Goal: Information Seeking & Learning: Learn about a topic

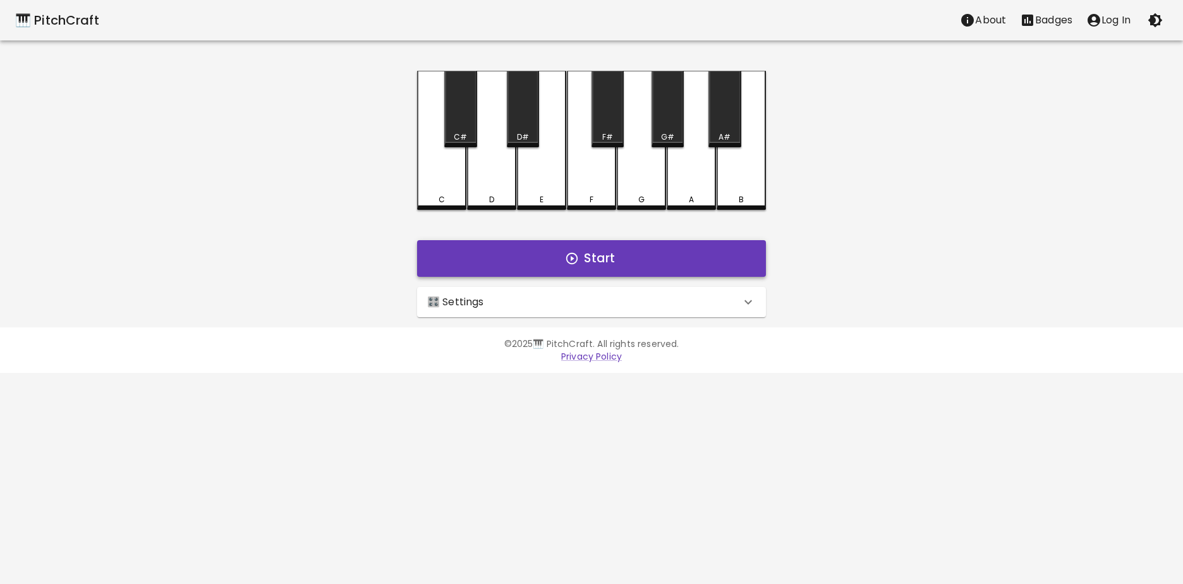
click at [549, 264] on button "Start" at bounding box center [591, 258] width 349 height 37
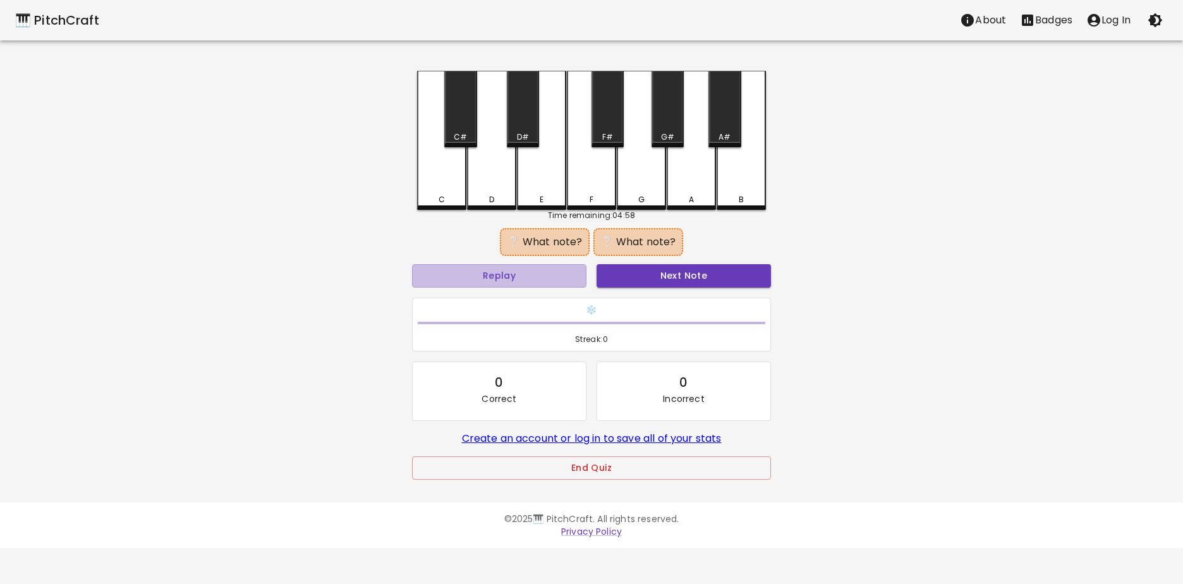
click at [549, 264] on button "Replay" at bounding box center [499, 275] width 174 height 23
click at [525, 128] on div "D#" at bounding box center [523, 109] width 32 height 76
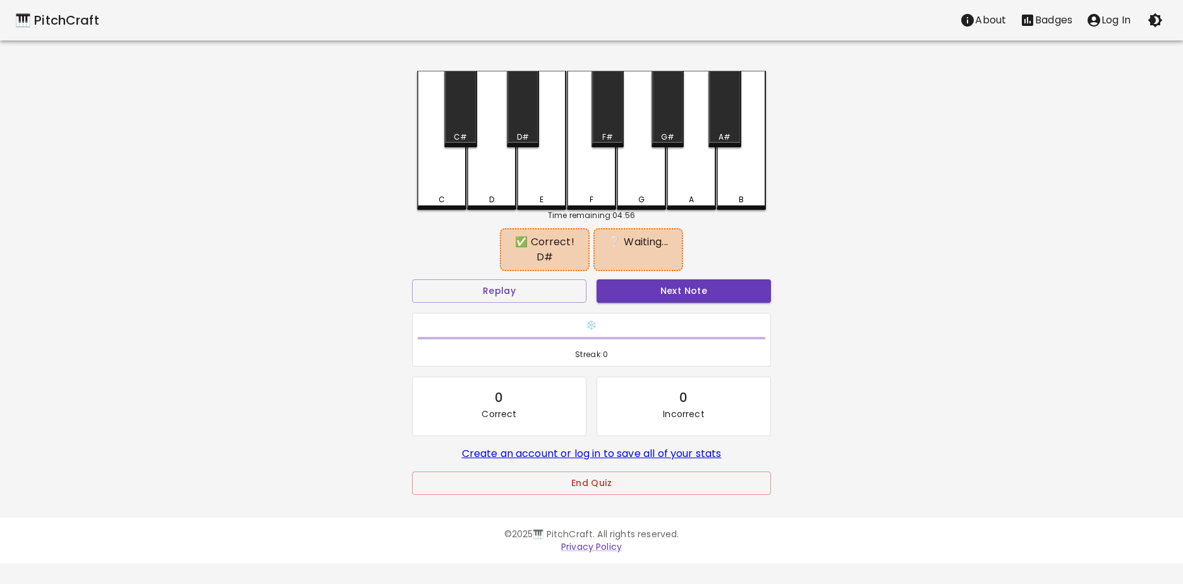
click at [581, 166] on div "F" at bounding box center [591, 140] width 49 height 139
click at [646, 279] on button "Next Note" at bounding box center [683, 290] width 174 height 23
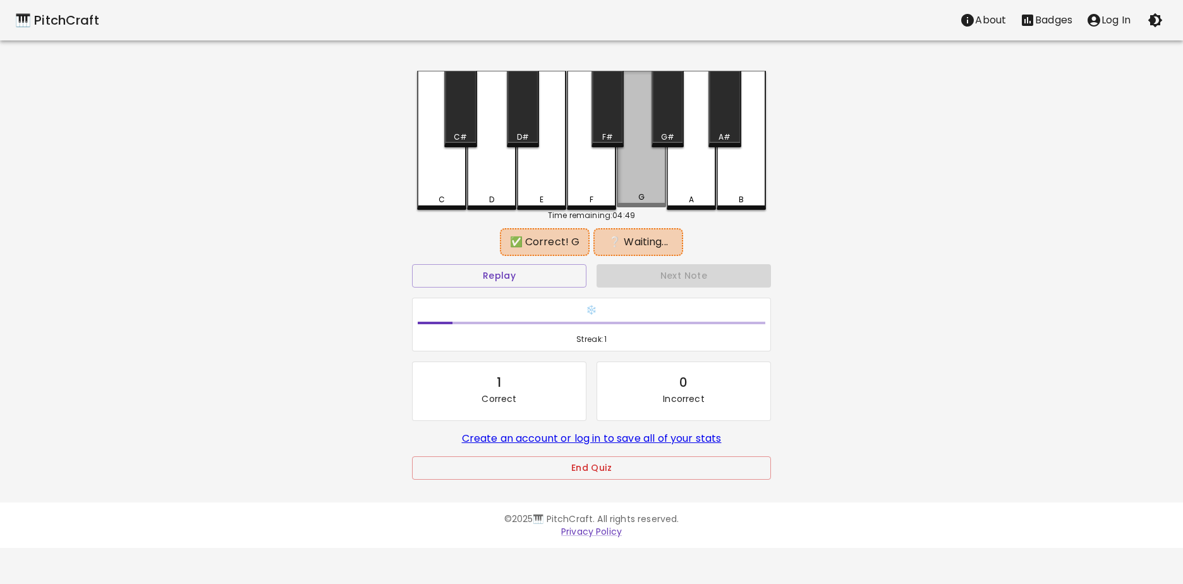
click at [648, 173] on div "G" at bounding box center [641, 139] width 49 height 136
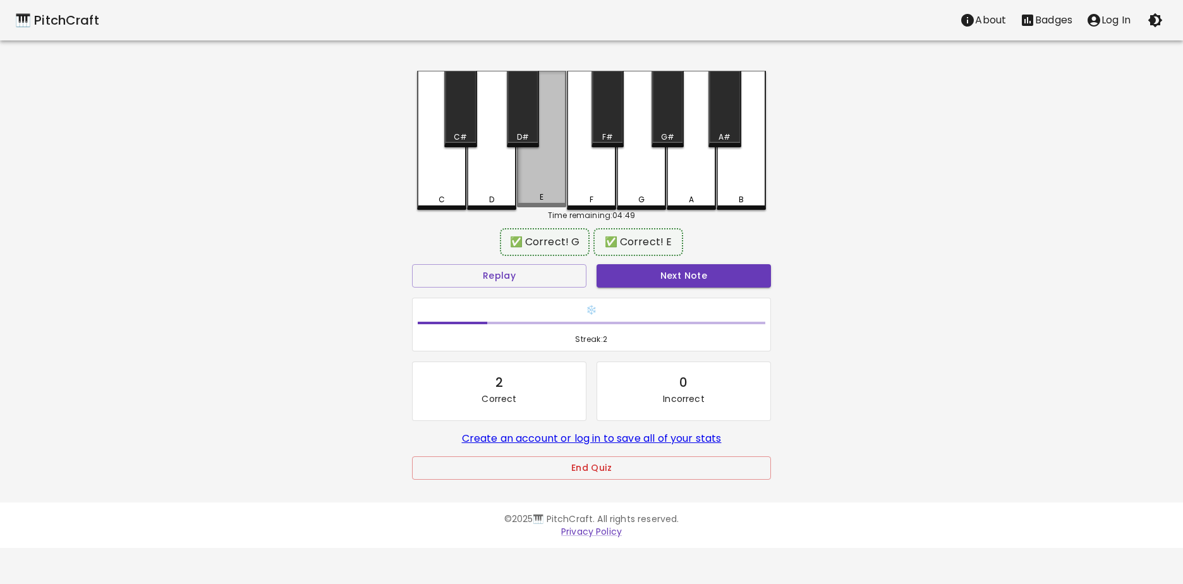
click at [525, 164] on div "E" at bounding box center [541, 139] width 49 height 136
click at [626, 277] on button "Next Note" at bounding box center [683, 275] width 174 height 23
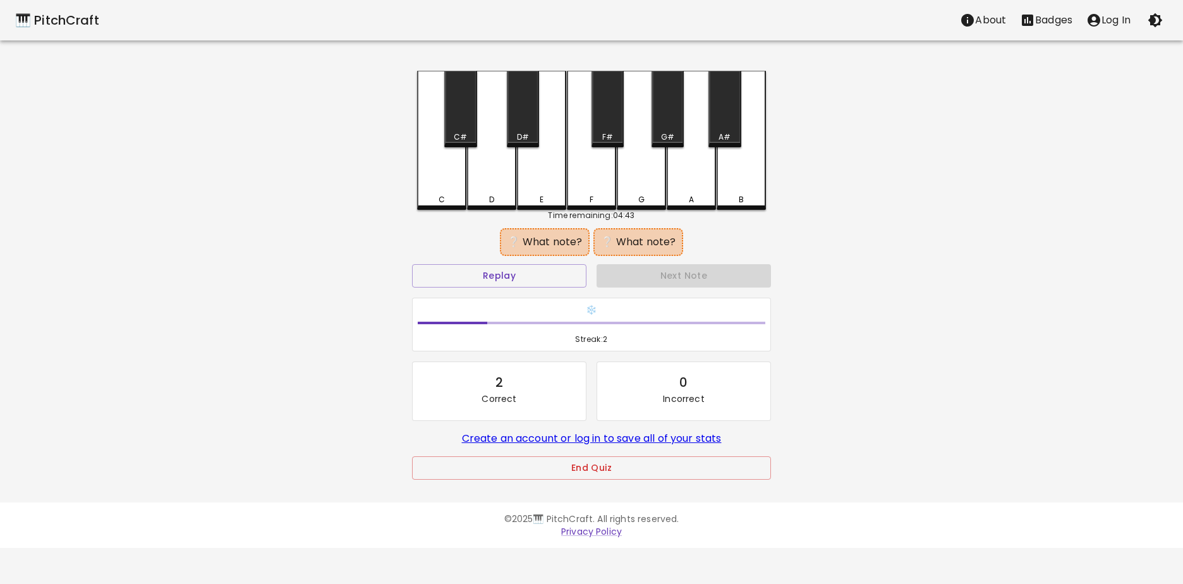
click at [720, 122] on div "A#" at bounding box center [724, 109] width 32 height 76
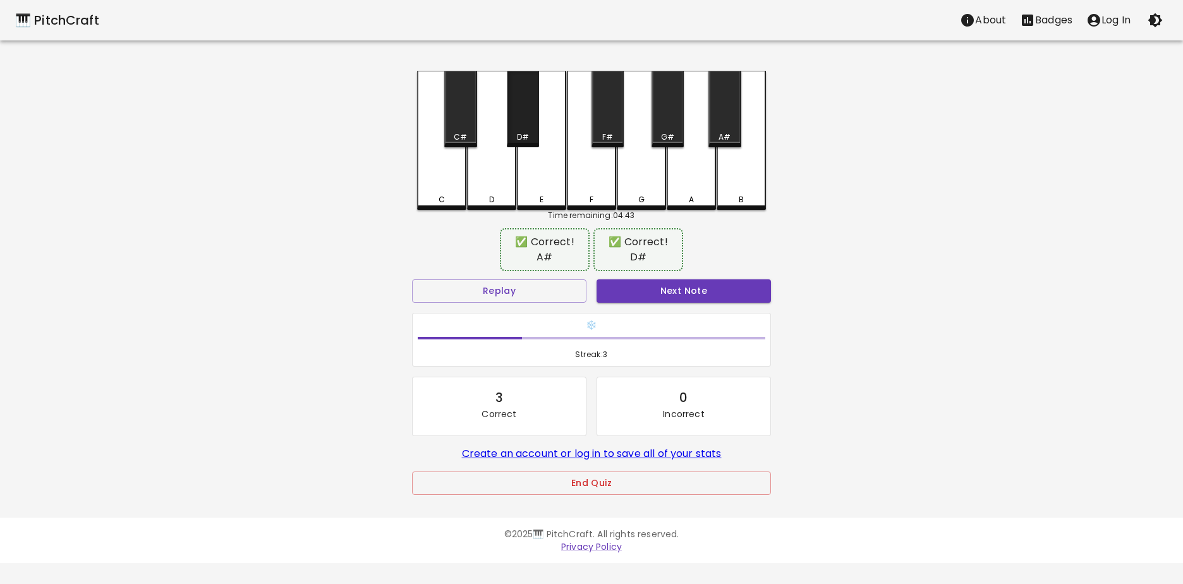
click at [521, 110] on div "D#" at bounding box center [523, 109] width 32 height 76
click at [665, 279] on button "Next Note" at bounding box center [683, 290] width 174 height 23
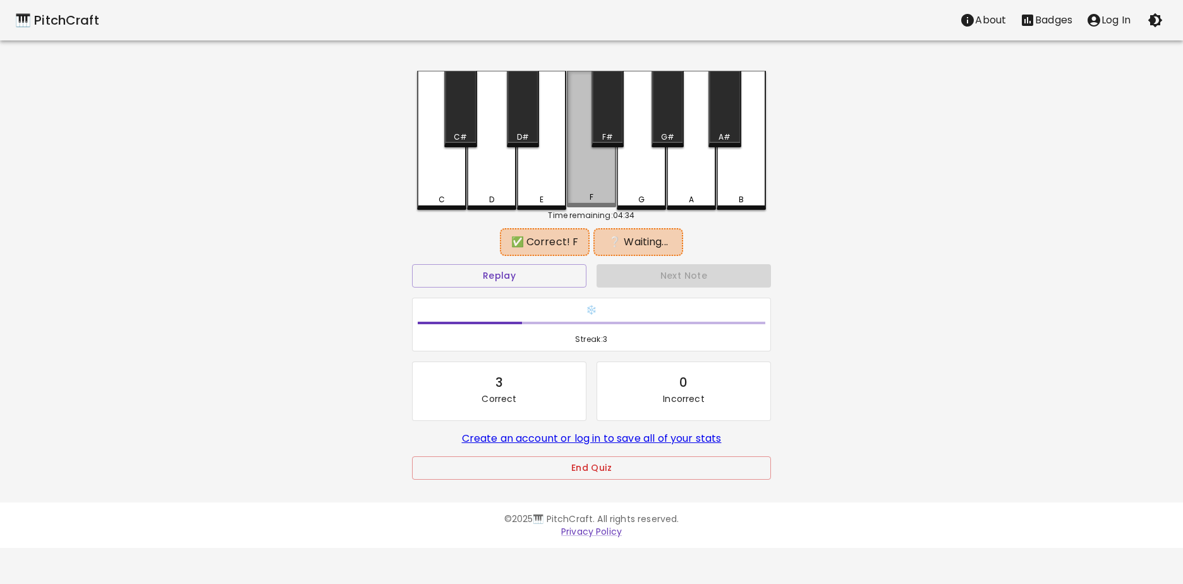
click at [598, 157] on div "F" at bounding box center [591, 139] width 49 height 136
click at [620, 124] on div "F#" at bounding box center [607, 109] width 32 height 76
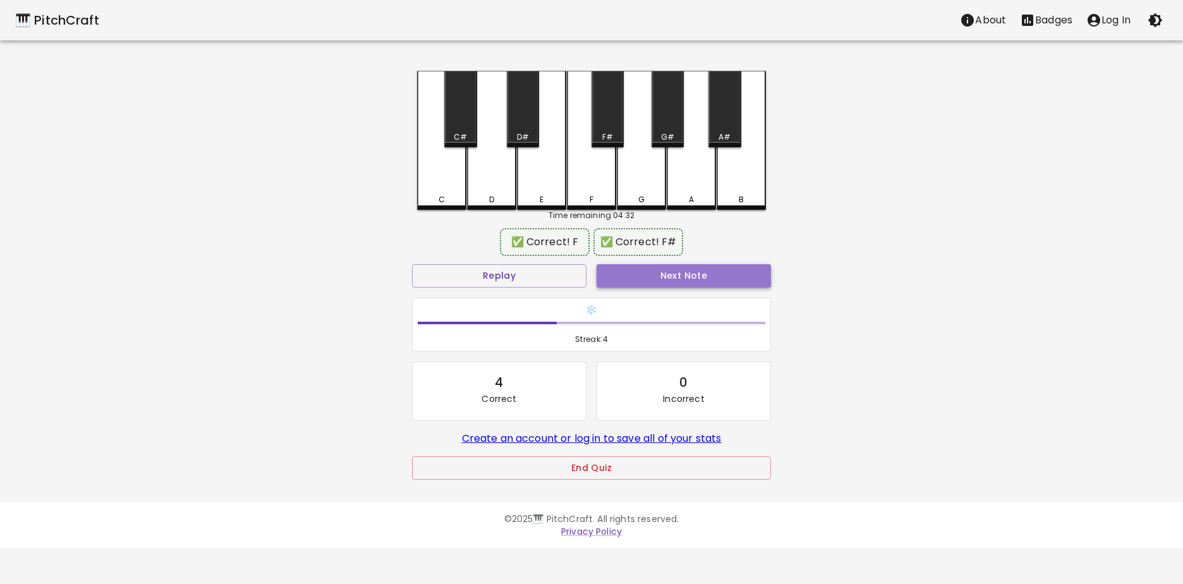
click at [644, 279] on button "Next Note" at bounding box center [683, 275] width 174 height 23
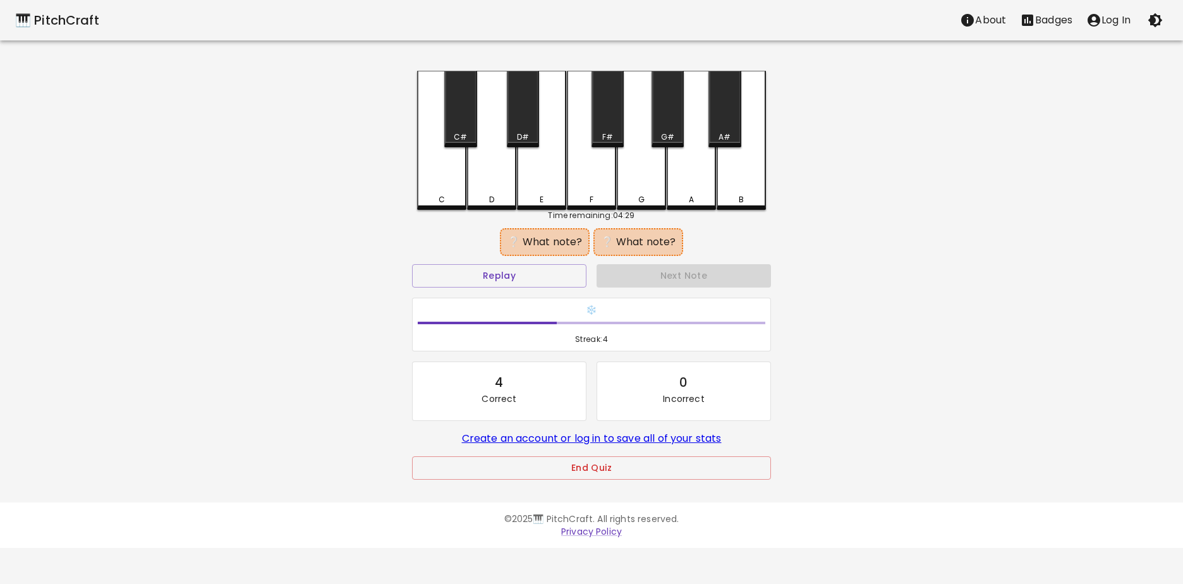
click at [680, 183] on div "A" at bounding box center [691, 140] width 49 height 139
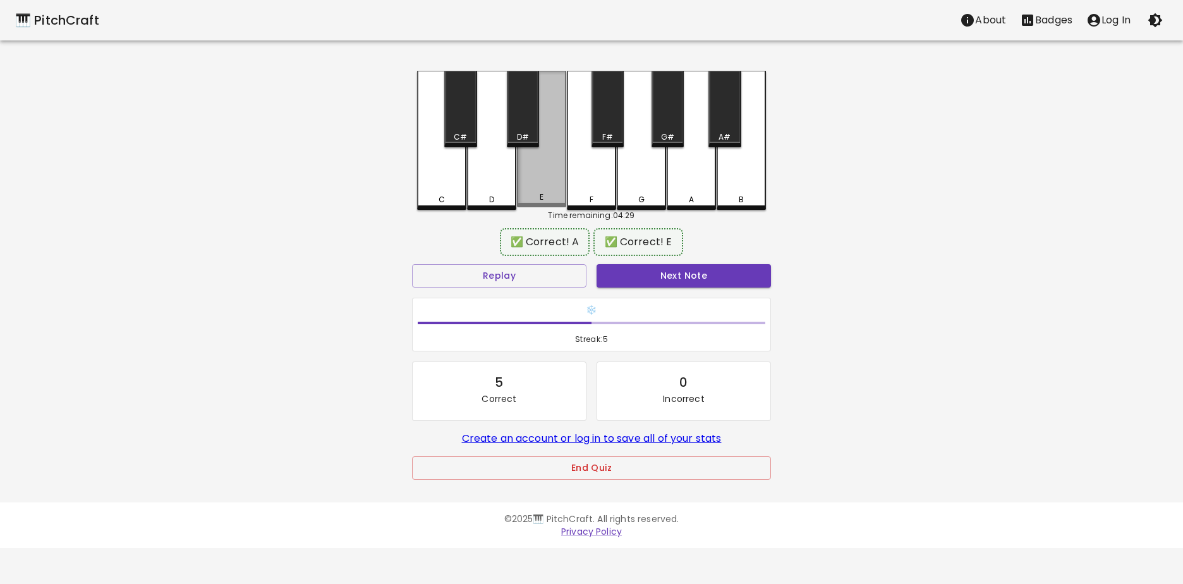
click at [543, 160] on div "E" at bounding box center [541, 139] width 49 height 136
click at [631, 267] on button "Next Note" at bounding box center [683, 275] width 174 height 23
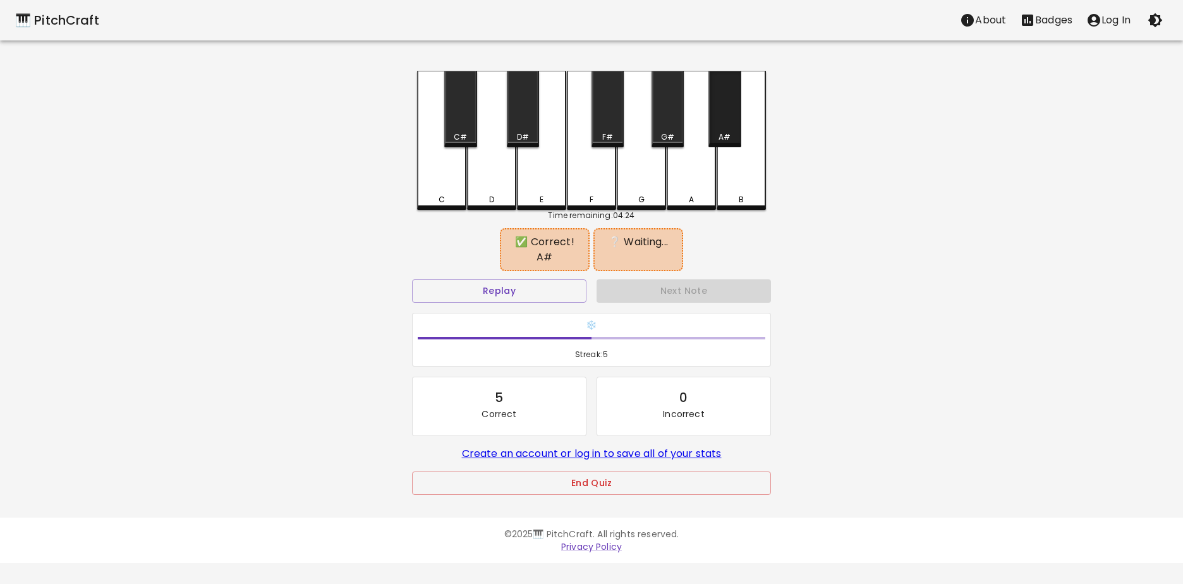
click at [719, 118] on div "A#" at bounding box center [724, 109] width 32 height 76
click at [669, 123] on div "G#" at bounding box center [667, 109] width 32 height 76
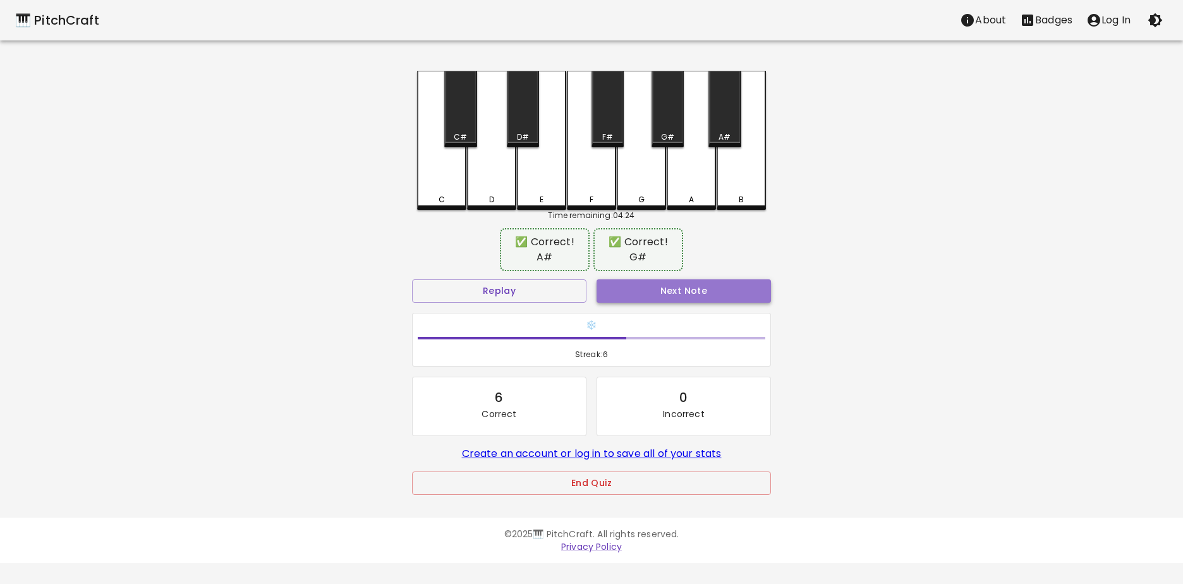
click at [663, 288] on button "Next Note" at bounding box center [683, 290] width 174 height 23
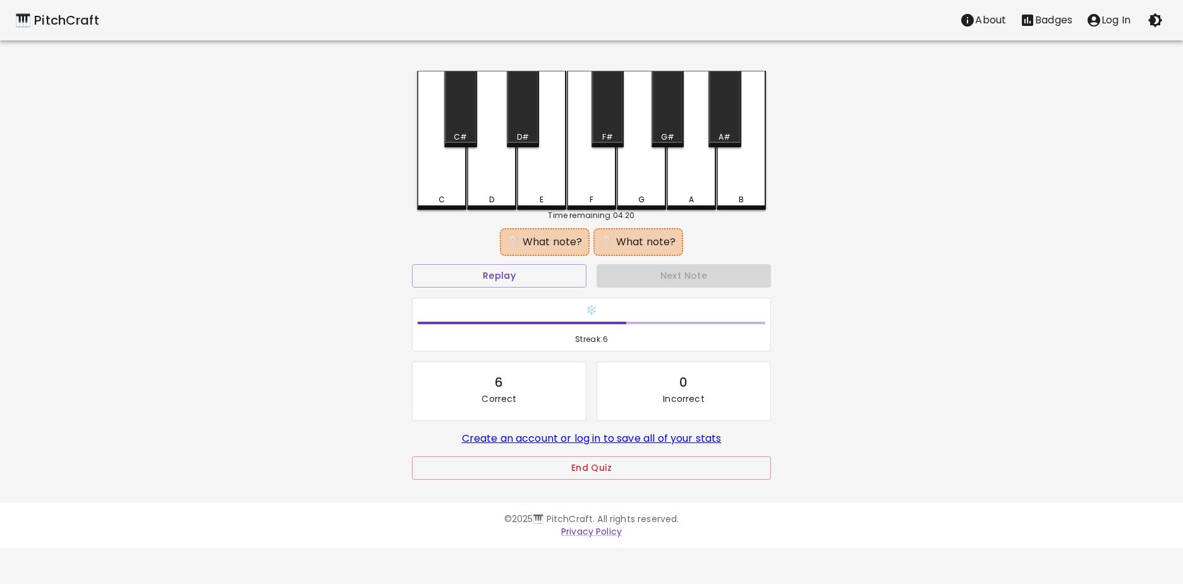
click at [504, 161] on div "D" at bounding box center [491, 140] width 49 height 139
click at [689, 166] on div "A" at bounding box center [691, 140] width 49 height 139
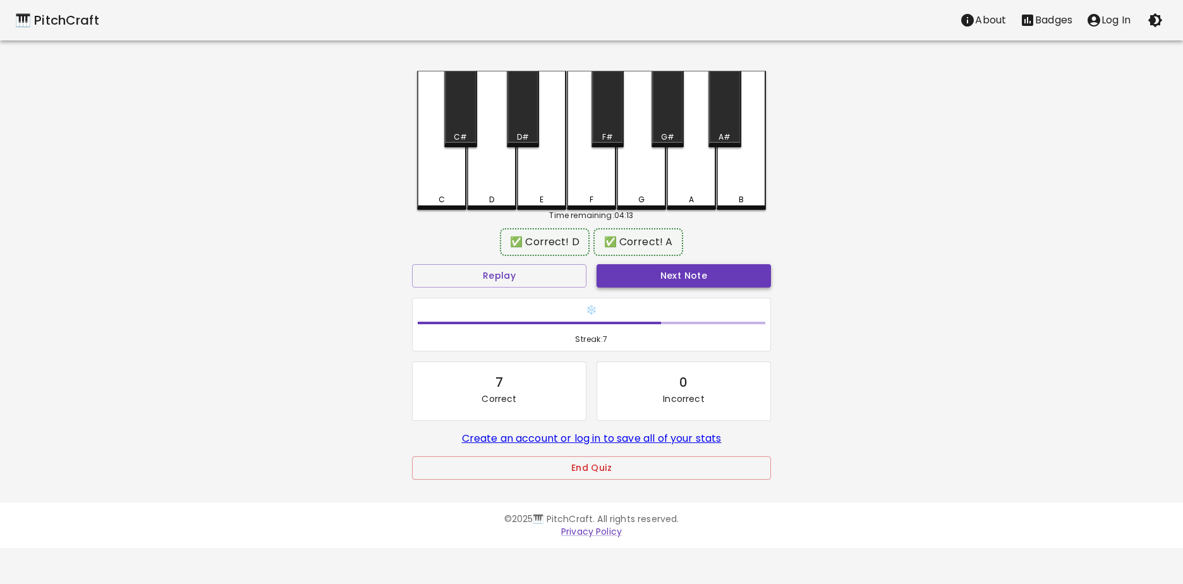
click at [682, 279] on button "Next Note" at bounding box center [683, 275] width 174 height 23
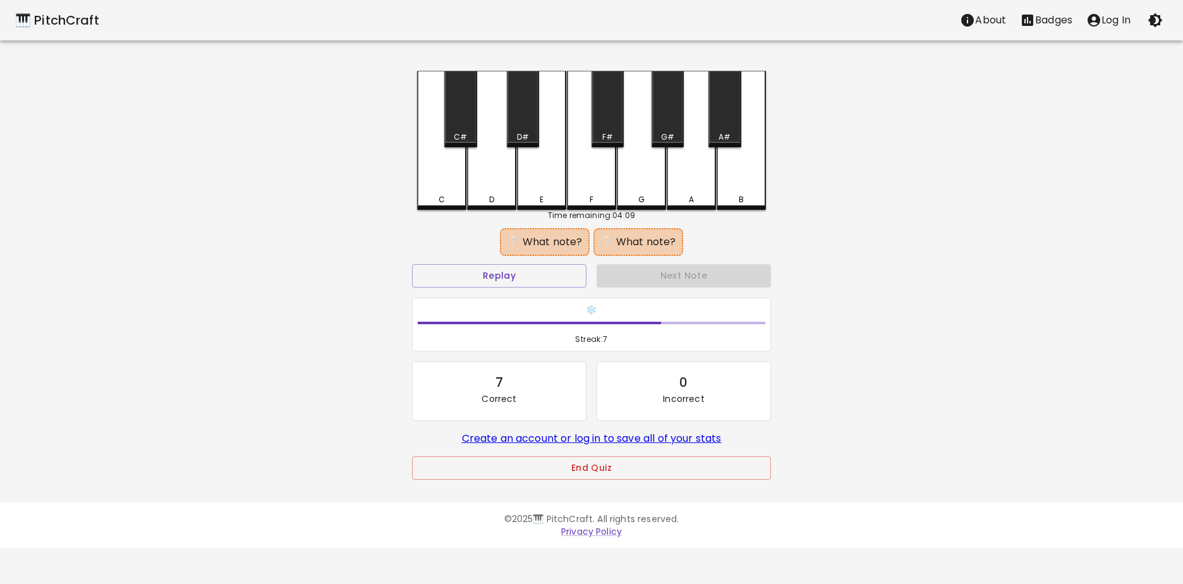
click at [507, 188] on div "D" at bounding box center [491, 140] width 49 height 139
click at [729, 138] on div "A#" at bounding box center [724, 136] width 12 height 11
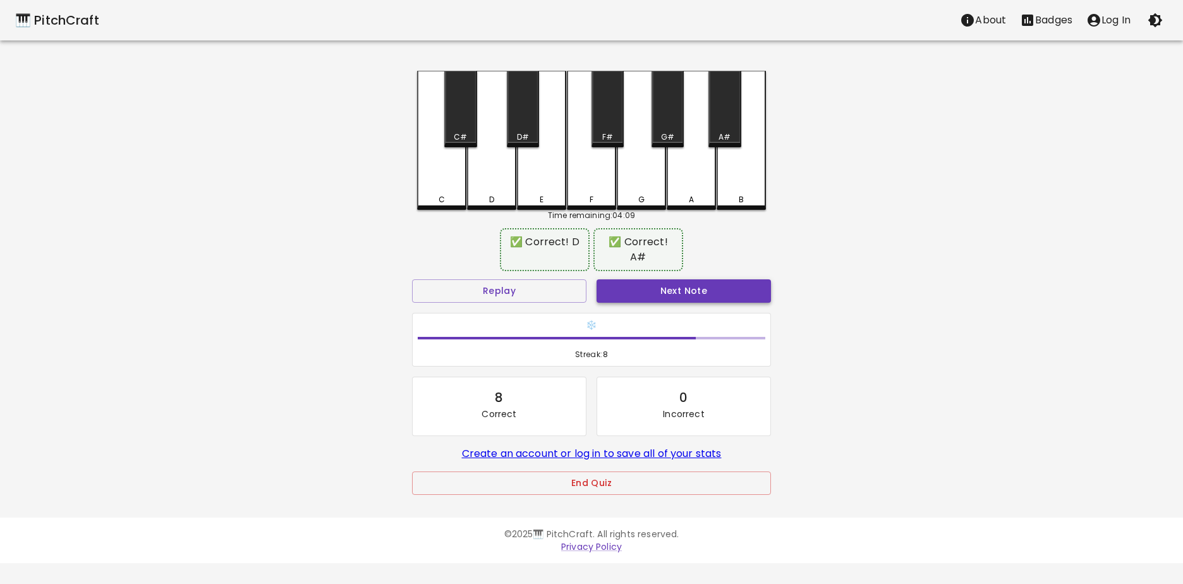
click at [709, 279] on button "Next Note" at bounding box center [683, 290] width 174 height 23
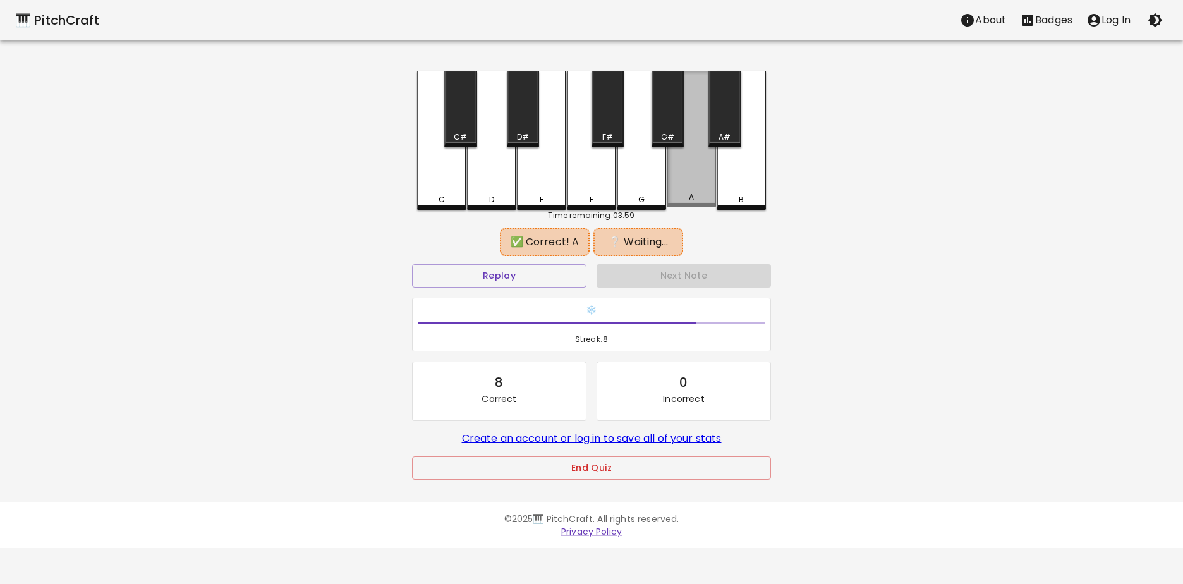
click at [694, 174] on div "A" at bounding box center [691, 139] width 49 height 136
click at [469, 111] on div "C#" at bounding box center [460, 109] width 32 height 76
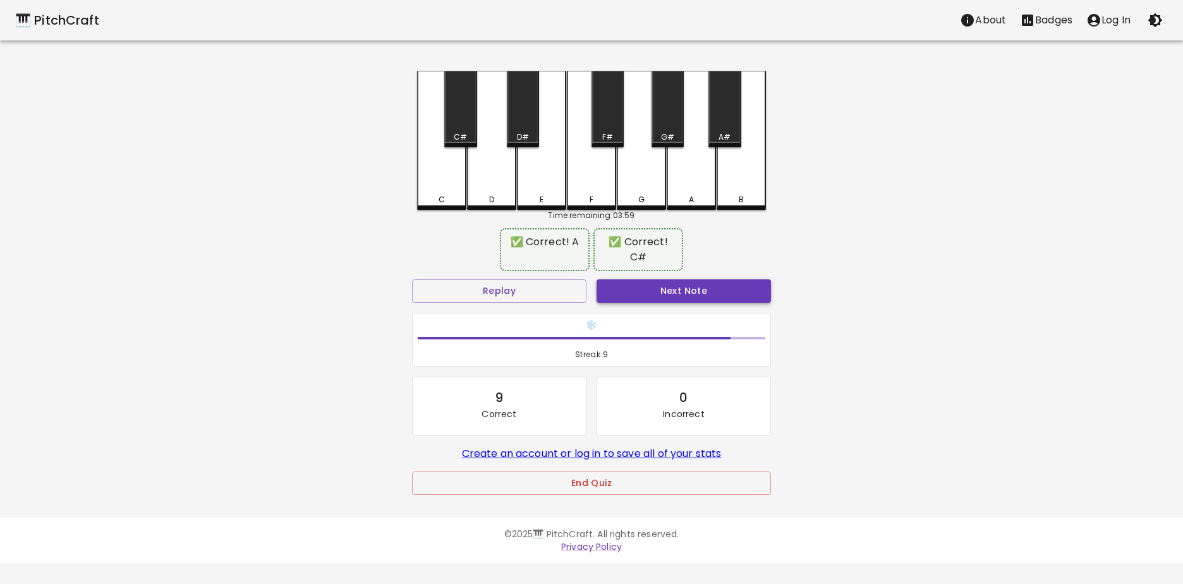
click at [640, 298] on button "Next Note" at bounding box center [683, 290] width 174 height 23
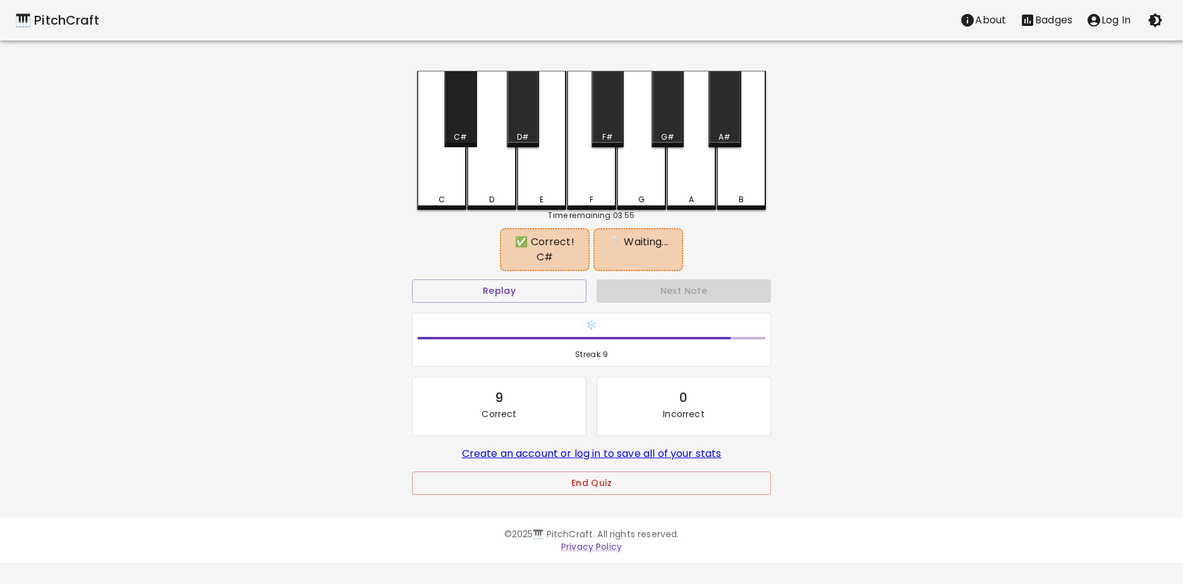
click at [465, 119] on div "C#" at bounding box center [460, 109] width 32 height 76
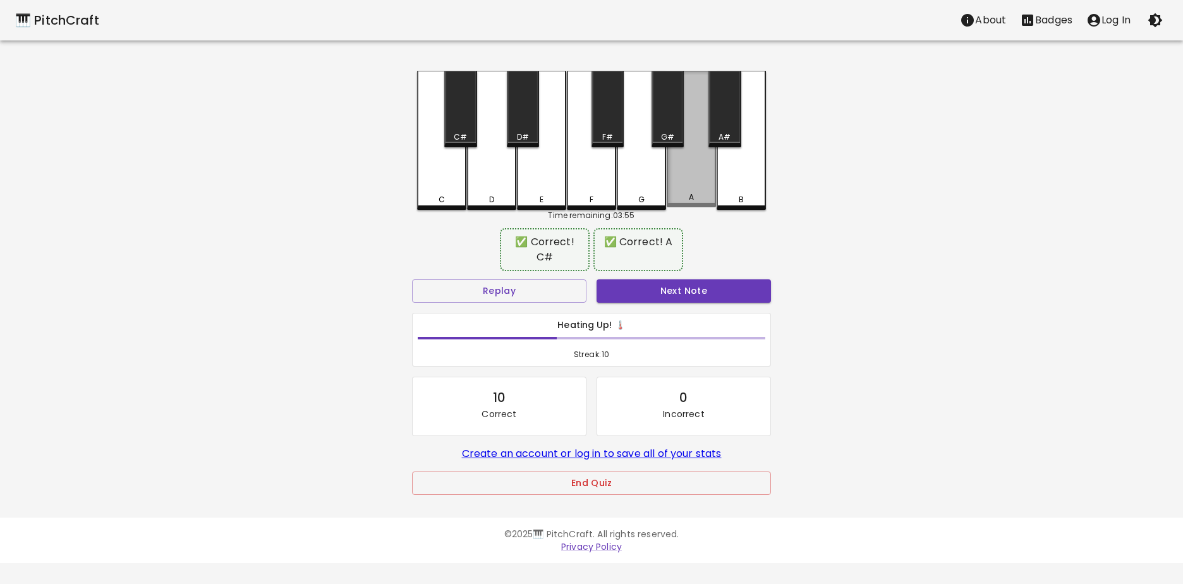
click at [696, 181] on div "A" at bounding box center [691, 139] width 49 height 136
click at [684, 288] on button "Next Note" at bounding box center [683, 290] width 174 height 23
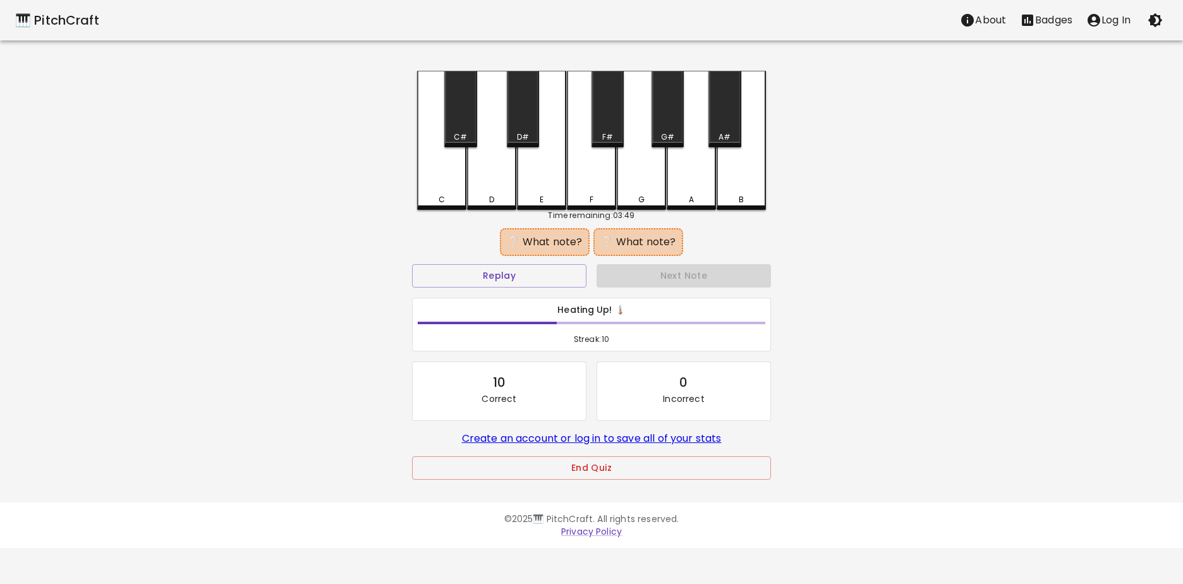
click at [459, 119] on div "C#" at bounding box center [460, 109] width 32 height 76
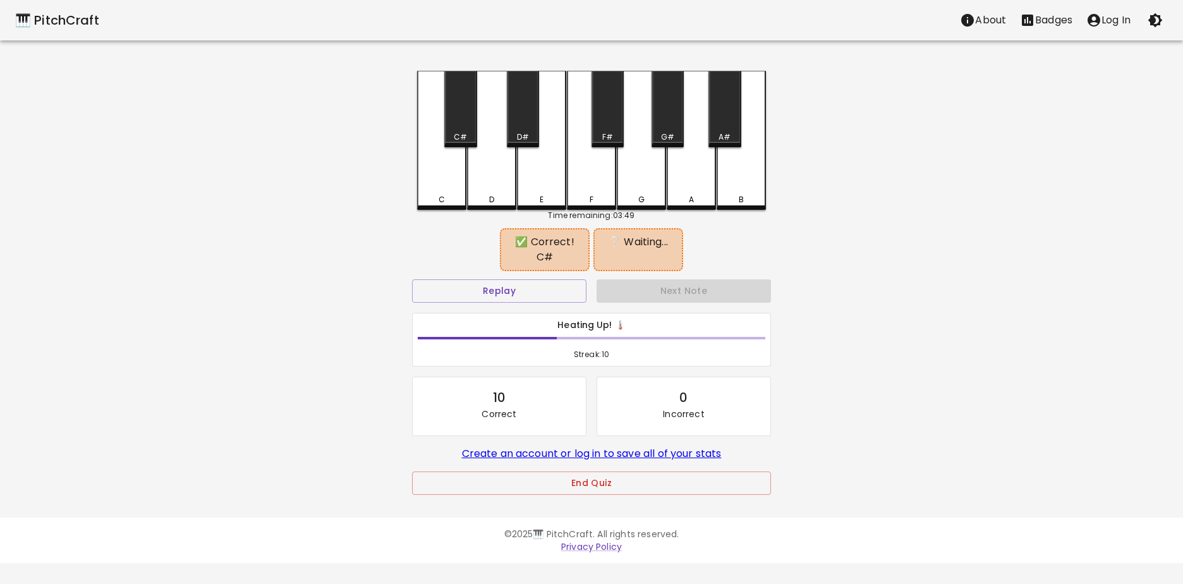
click at [726, 121] on div "A#" at bounding box center [724, 109] width 32 height 76
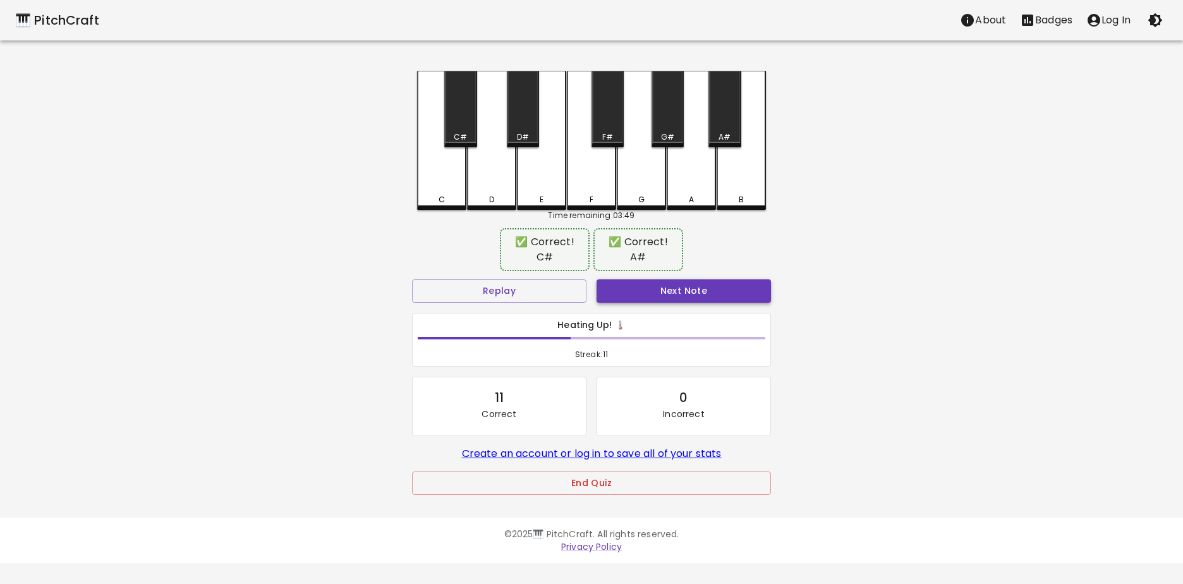
click at [678, 287] on button "Next Note" at bounding box center [683, 290] width 174 height 23
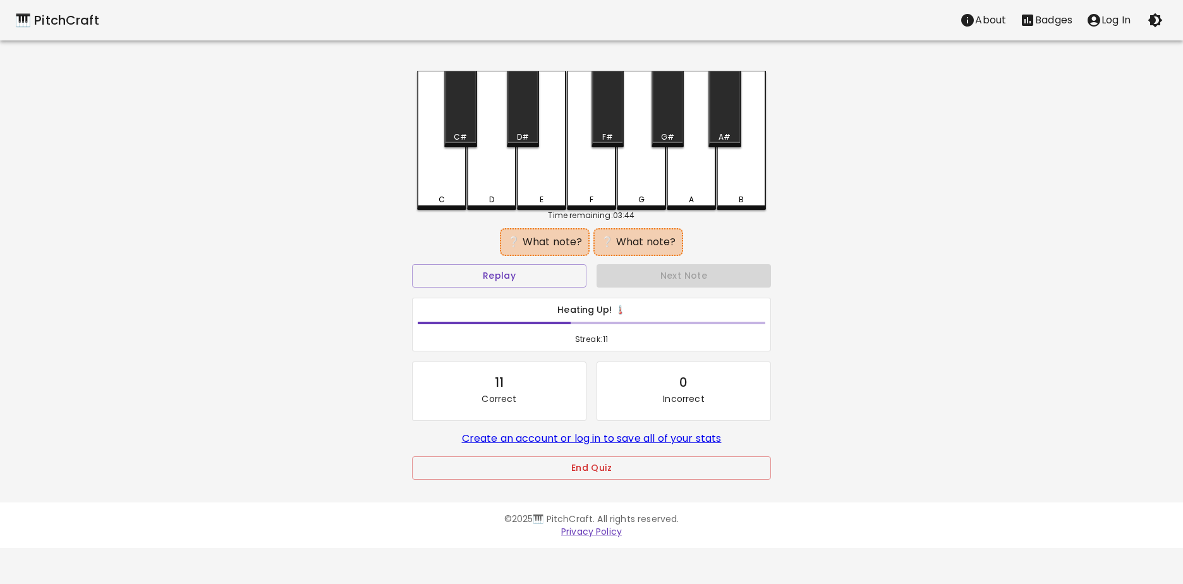
click at [456, 128] on div "C#" at bounding box center [460, 109] width 32 height 76
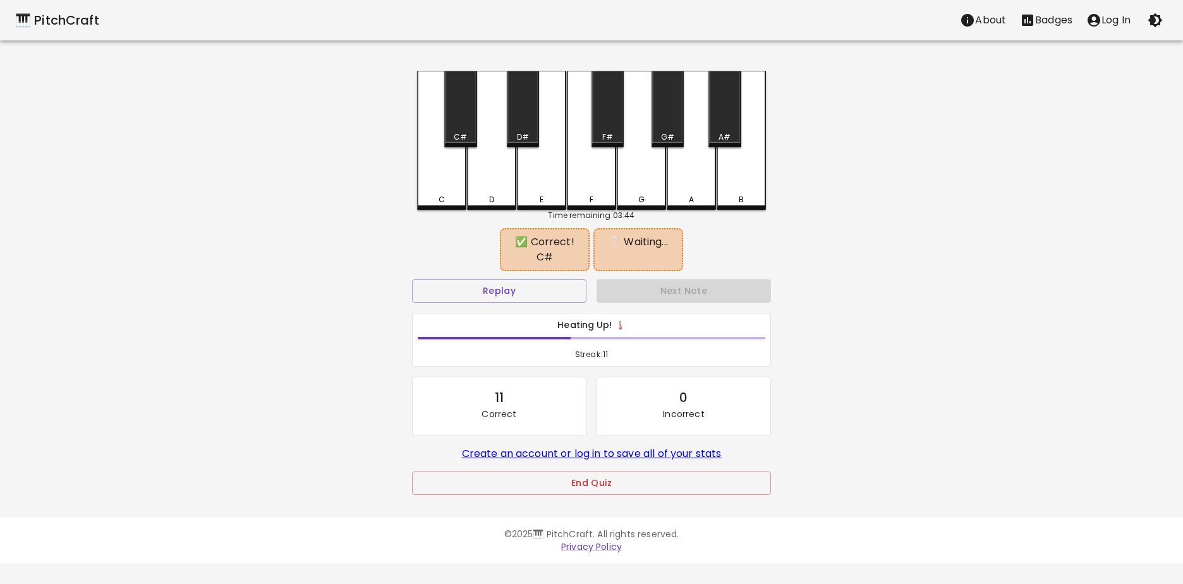
click at [519, 136] on div "D#" at bounding box center [523, 136] width 12 height 11
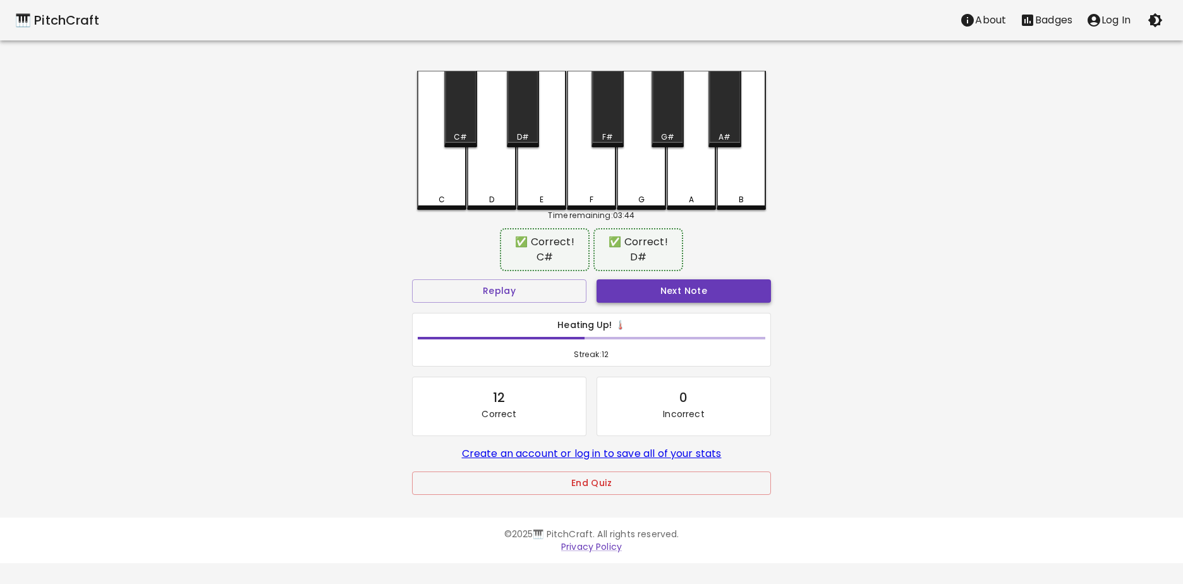
click at [629, 286] on button "Next Note" at bounding box center [683, 290] width 174 height 23
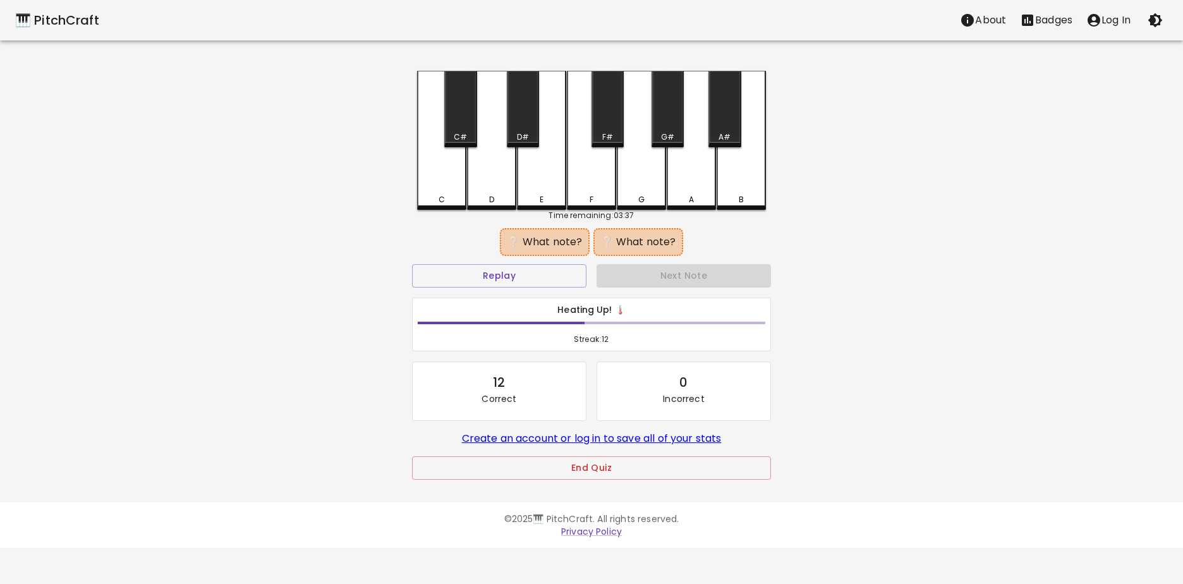
click at [723, 126] on div "A#" at bounding box center [724, 109] width 32 height 76
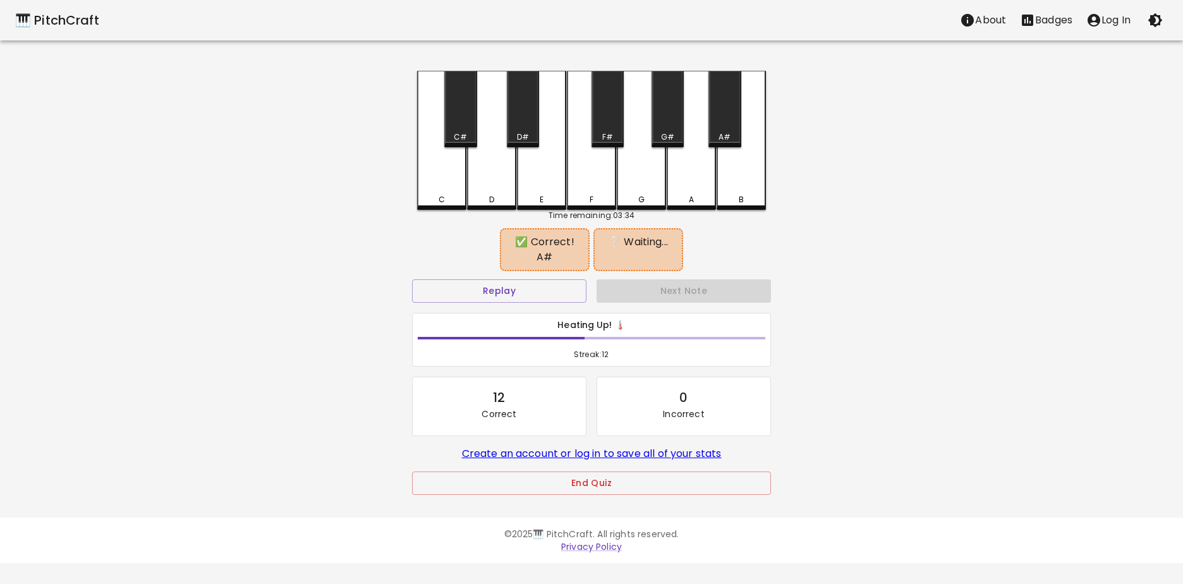
click at [686, 163] on div "A" at bounding box center [691, 140] width 49 height 139
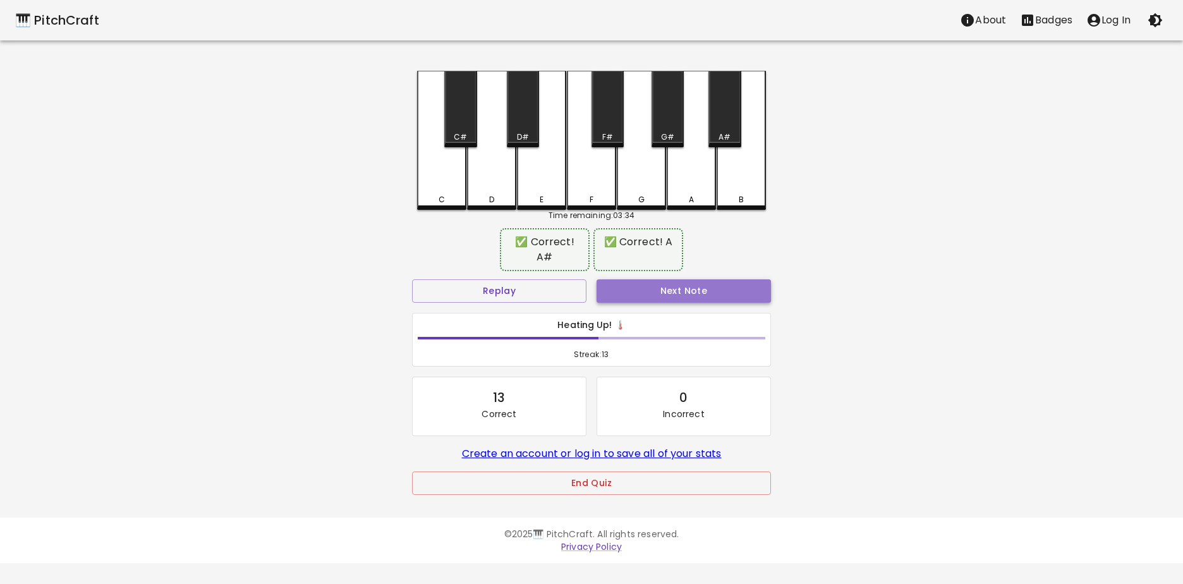
click at [668, 279] on button "Next Note" at bounding box center [683, 290] width 174 height 23
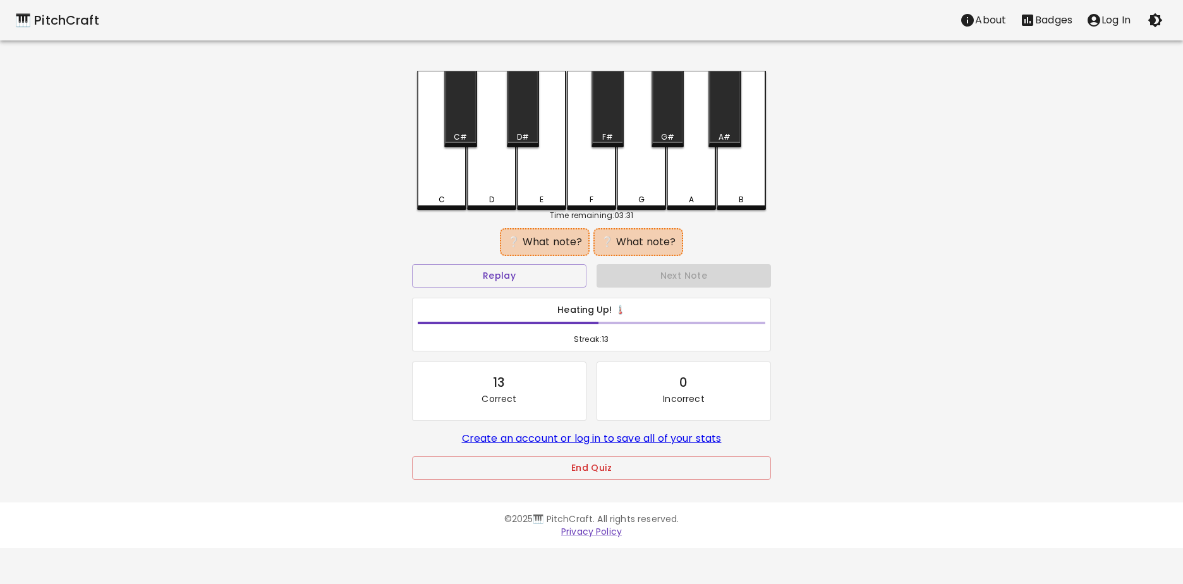
click at [743, 175] on div "B" at bounding box center [741, 140] width 49 height 139
click at [586, 168] on div "F" at bounding box center [591, 140] width 49 height 139
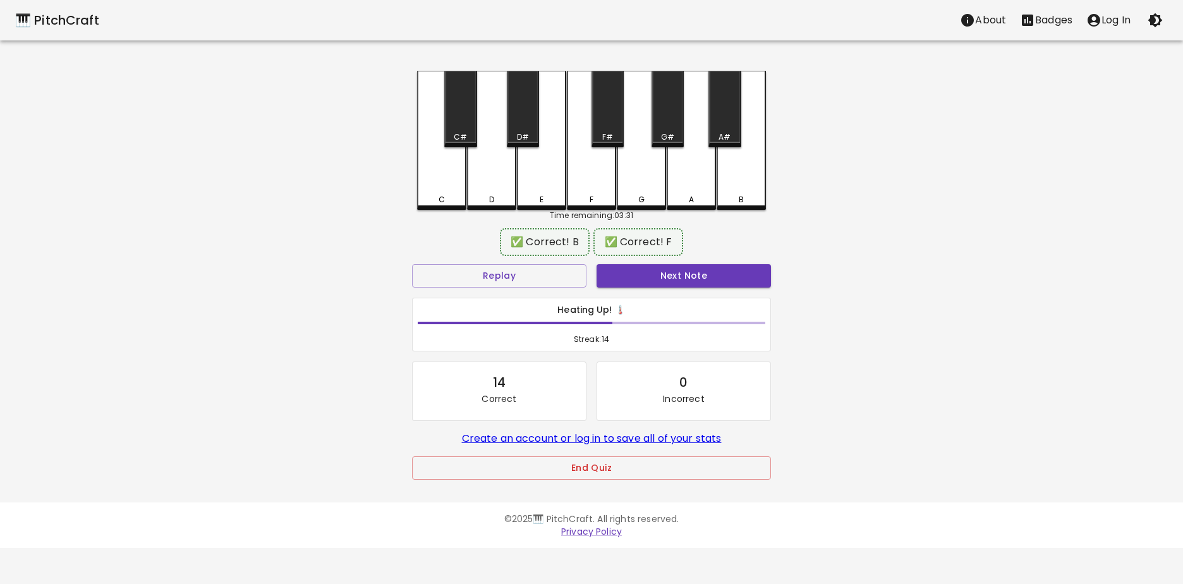
click at [657, 277] on button "Next Note" at bounding box center [683, 275] width 174 height 23
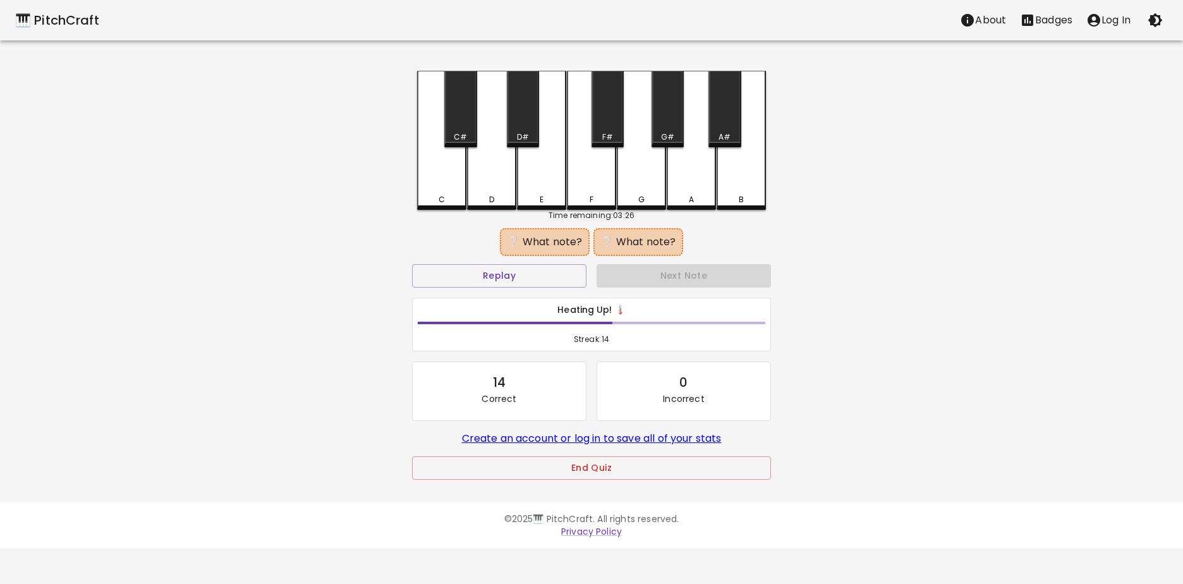
click at [610, 121] on div "F#" at bounding box center [607, 109] width 32 height 76
click at [456, 162] on div "C" at bounding box center [441, 140] width 49 height 139
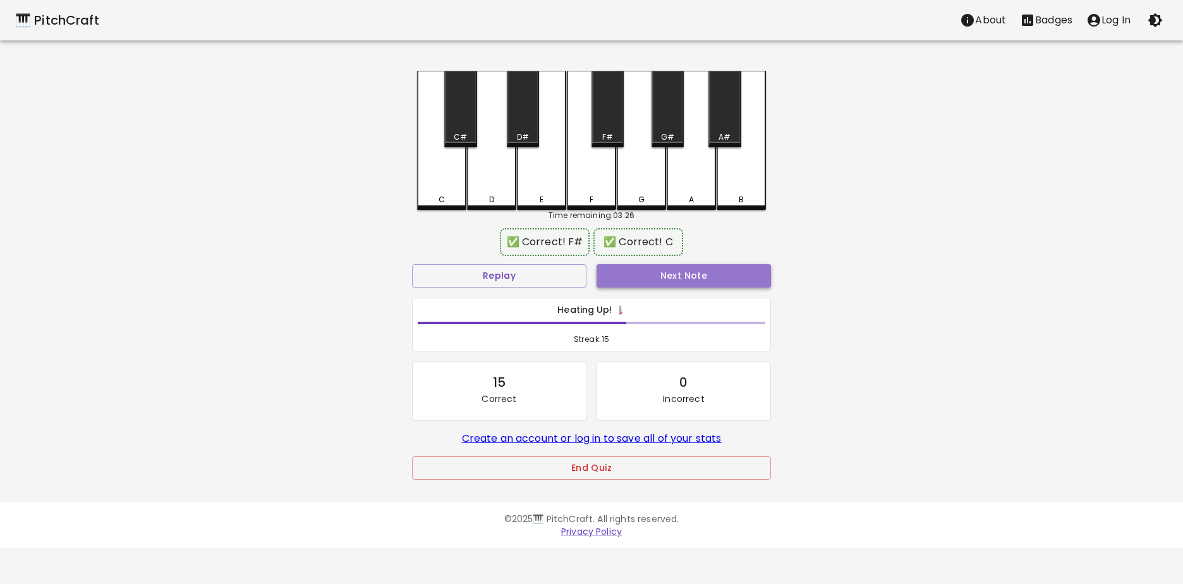
click at [627, 272] on button "Next Note" at bounding box center [683, 275] width 174 height 23
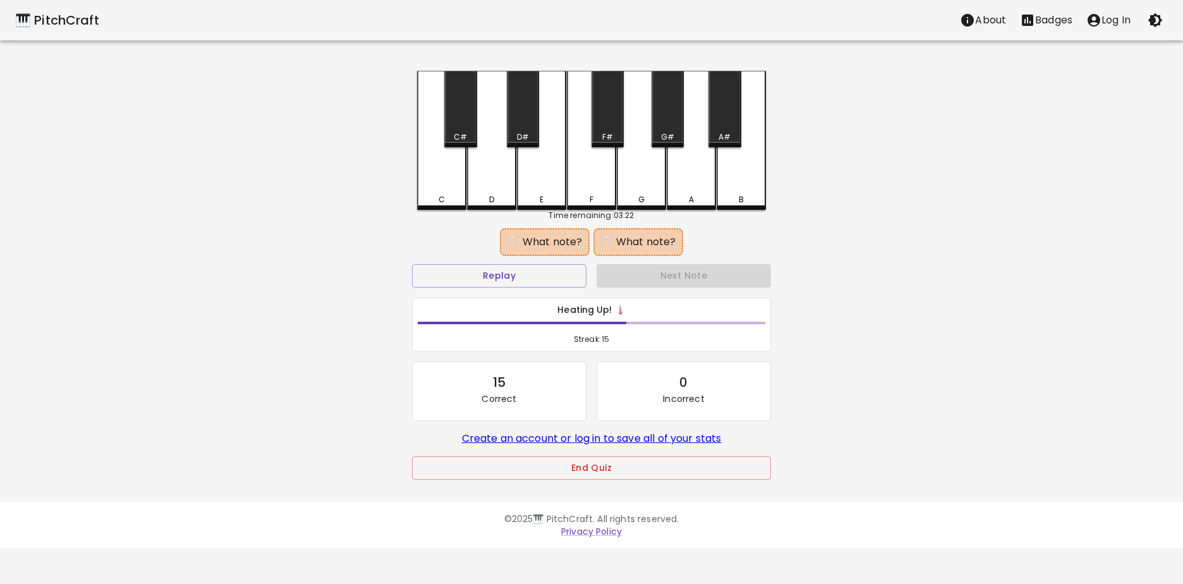
click at [495, 171] on div "D" at bounding box center [491, 140] width 49 height 139
click at [603, 168] on div "F" at bounding box center [591, 140] width 49 height 139
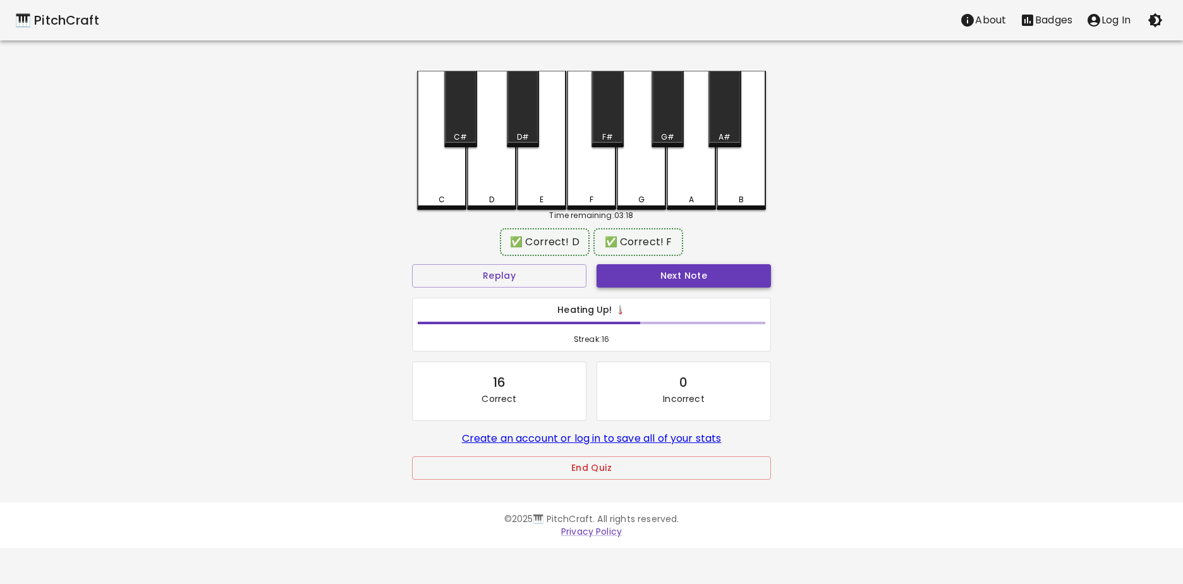
click at [638, 279] on button "Next Note" at bounding box center [683, 275] width 174 height 23
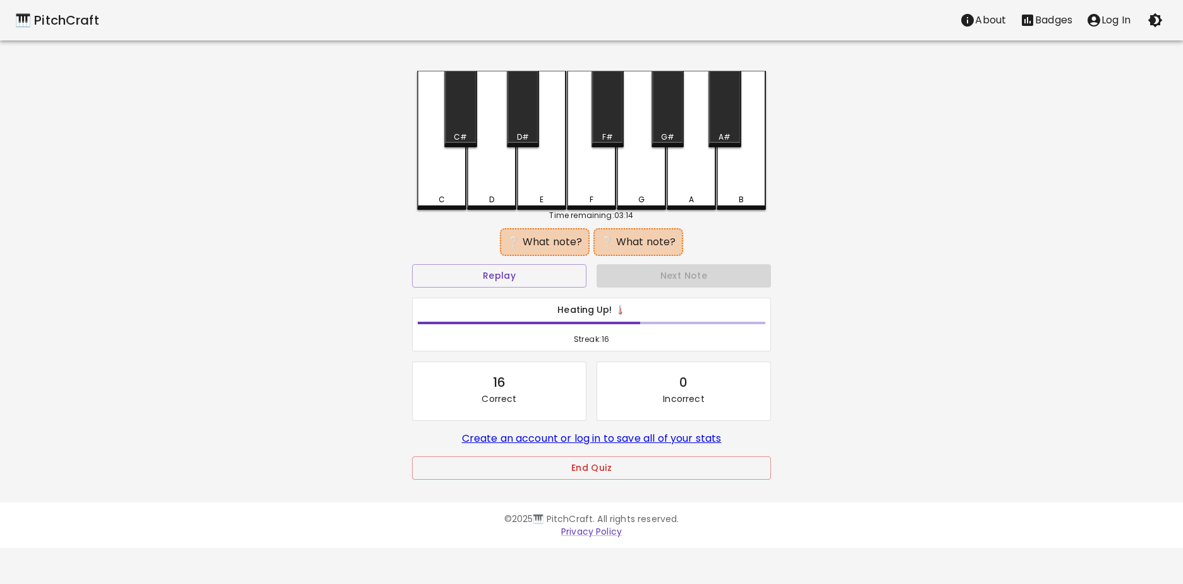
click at [457, 178] on div "C" at bounding box center [441, 140] width 49 height 139
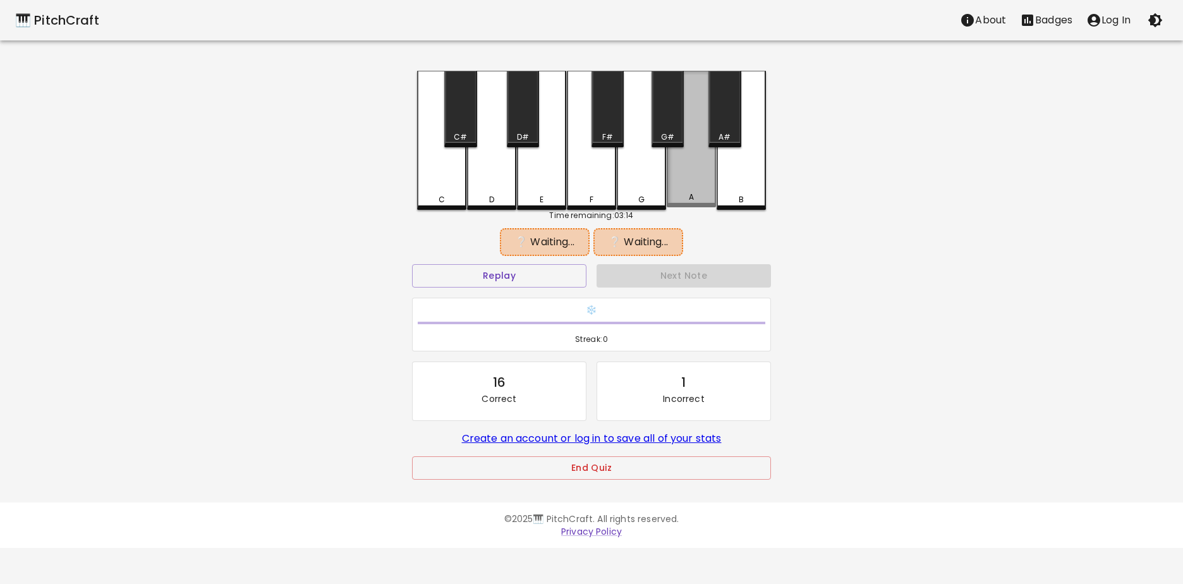
click at [708, 178] on div "A" at bounding box center [691, 139] width 49 height 136
click at [550, 278] on button "Replay" at bounding box center [499, 275] width 174 height 23
click at [437, 179] on div "C" at bounding box center [441, 140] width 49 height 139
click at [660, 118] on div "G#" at bounding box center [667, 109] width 32 height 76
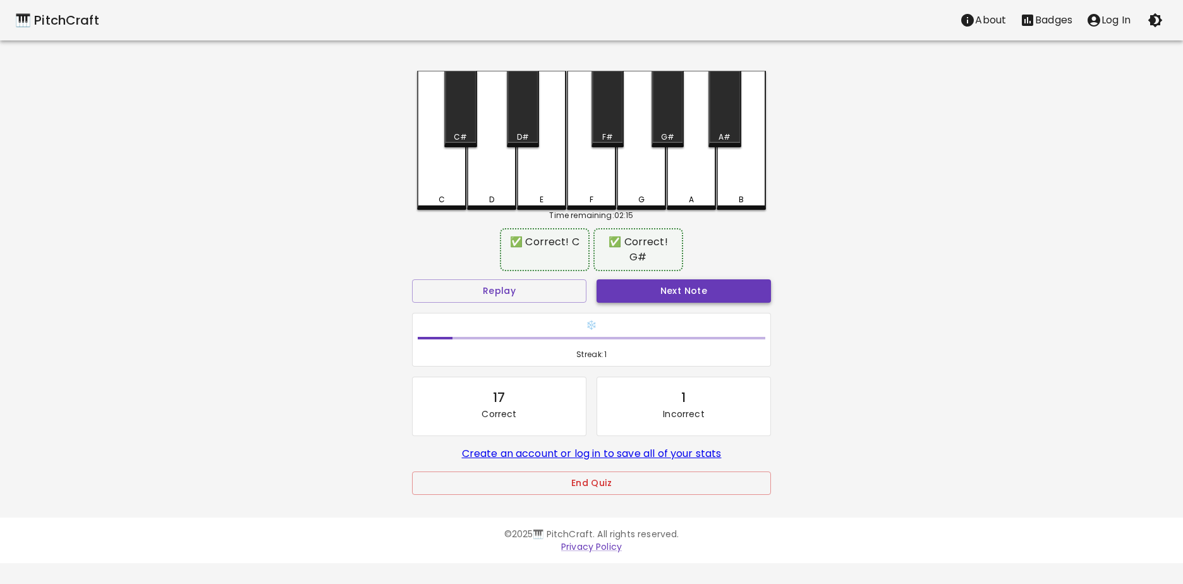
click at [655, 289] on button "Next Note" at bounding box center [683, 290] width 174 height 23
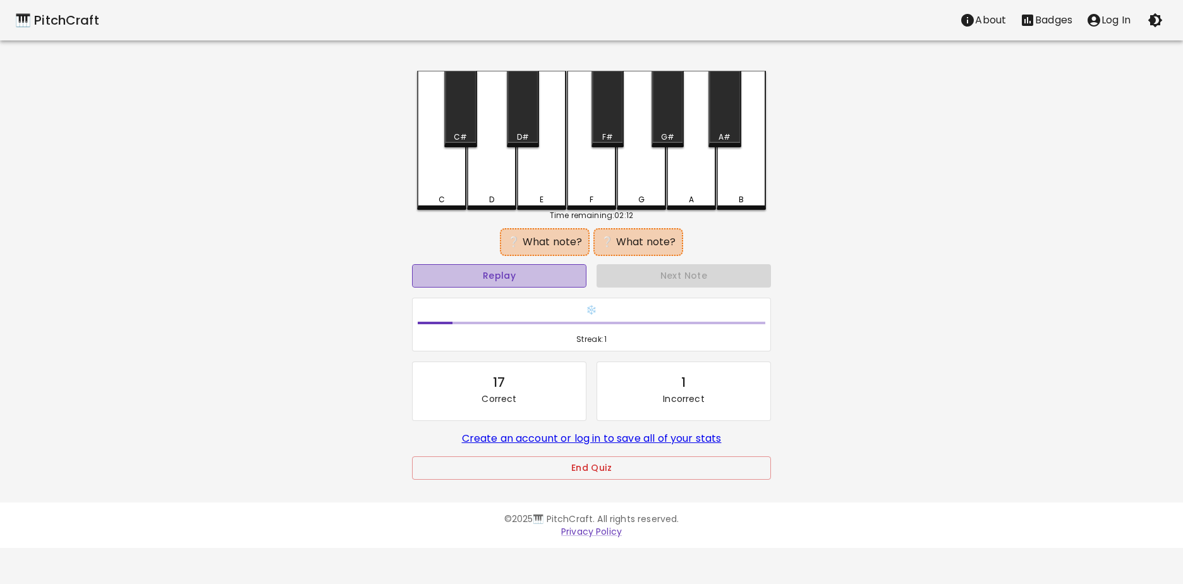
click at [557, 268] on button "Replay" at bounding box center [499, 275] width 174 height 23
click at [511, 277] on button "Replay" at bounding box center [499, 275] width 174 height 23
click at [461, 123] on div "C#" at bounding box center [460, 109] width 32 height 76
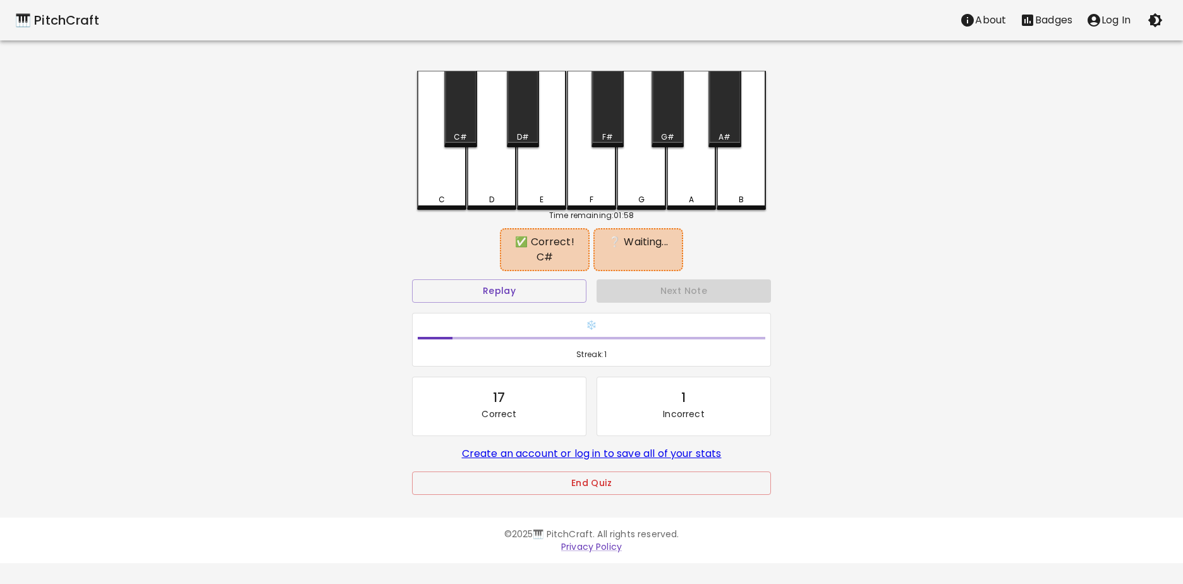
click at [488, 155] on div "D" at bounding box center [491, 140] width 49 height 139
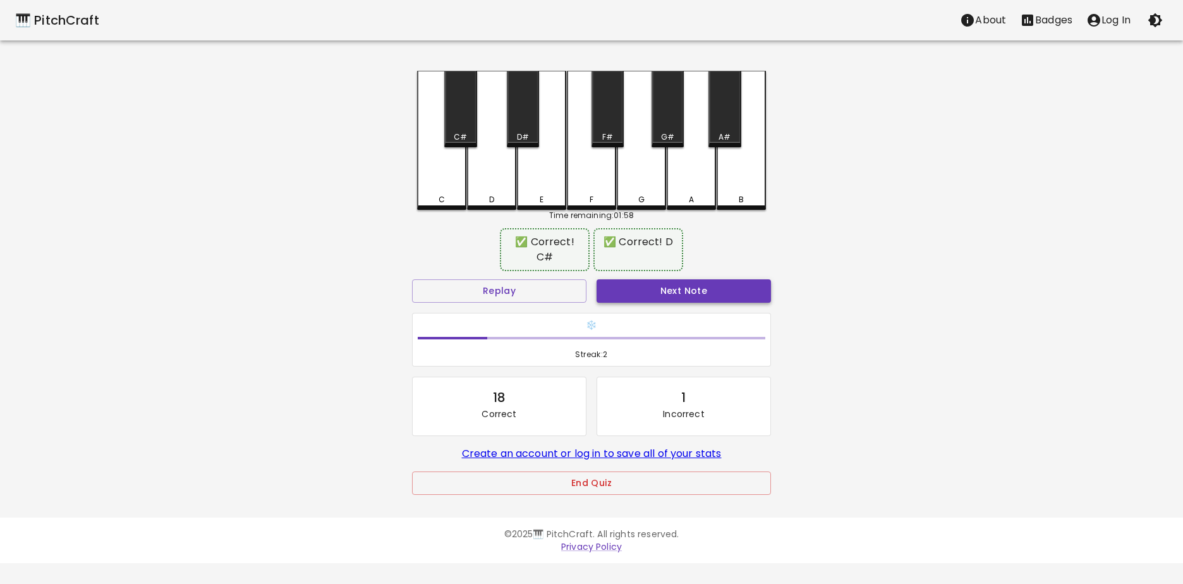
click at [658, 290] on button "Next Note" at bounding box center [683, 290] width 174 height 23
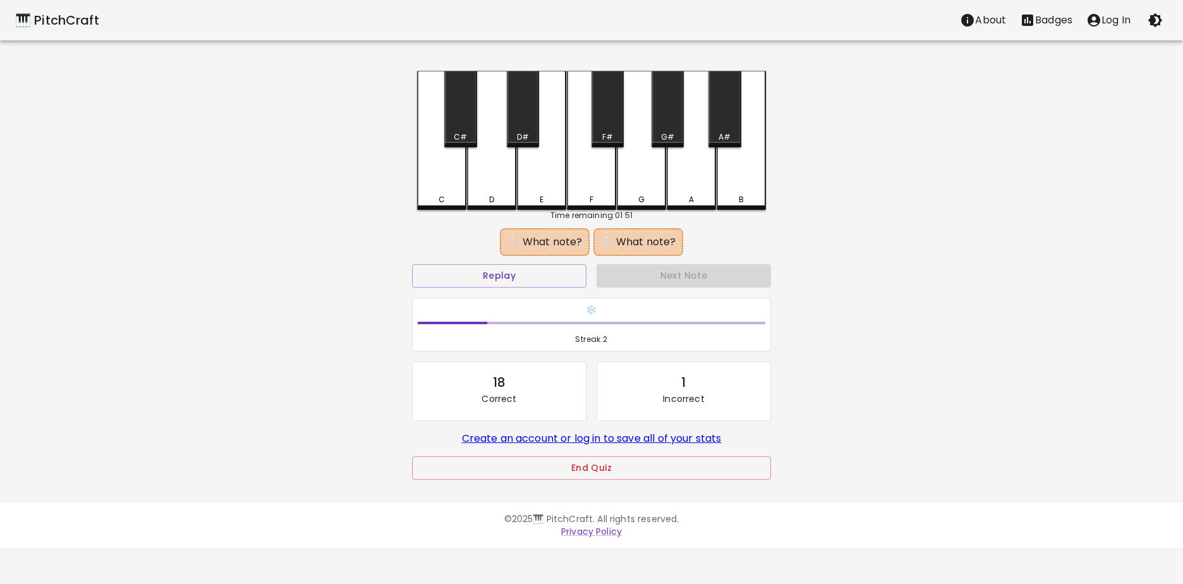
click at [665, 130] on div "G#" at bounding box center [667, 109] width 32 height 76
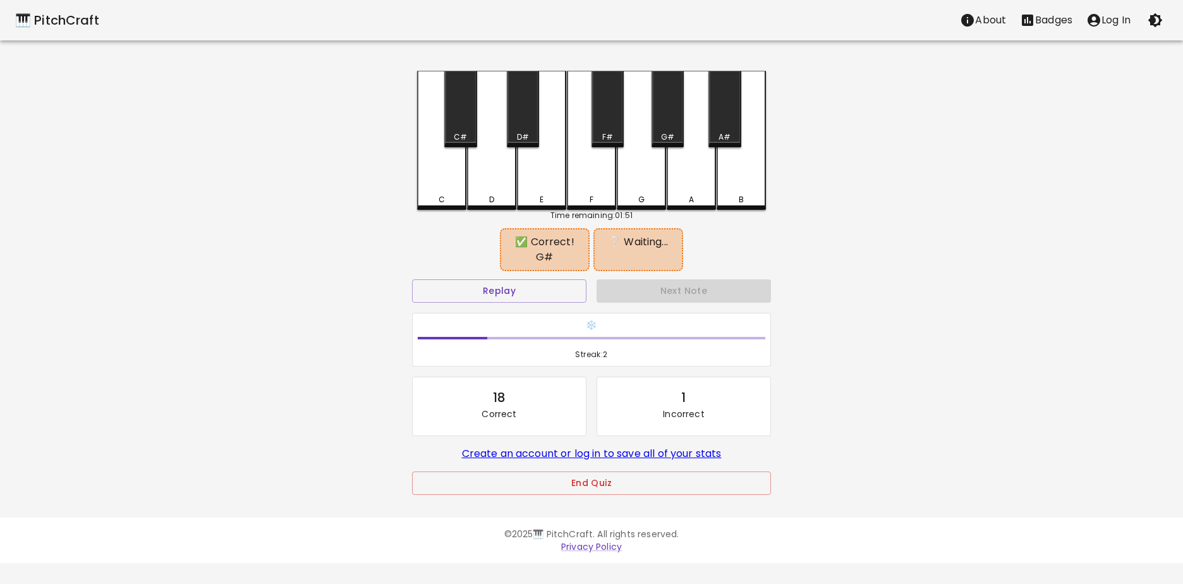
click at [524, 136] on div "D#" at bounding box center [523, 136] width 12 height 11
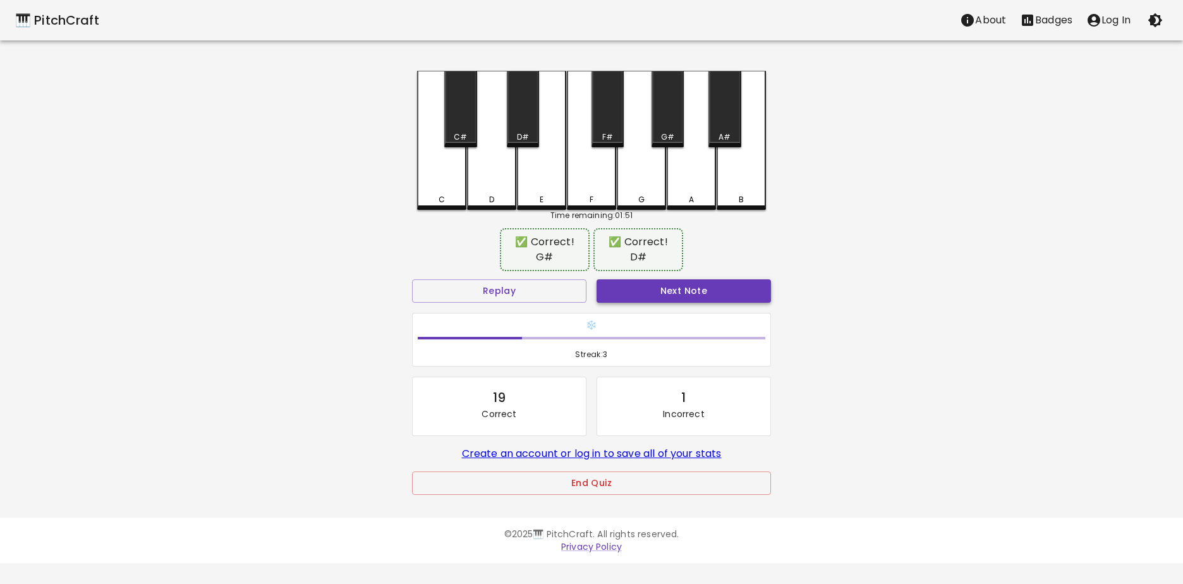
click at [684, 282] on button "Next Note" at bounding box center [683, 290] width 174 height 23
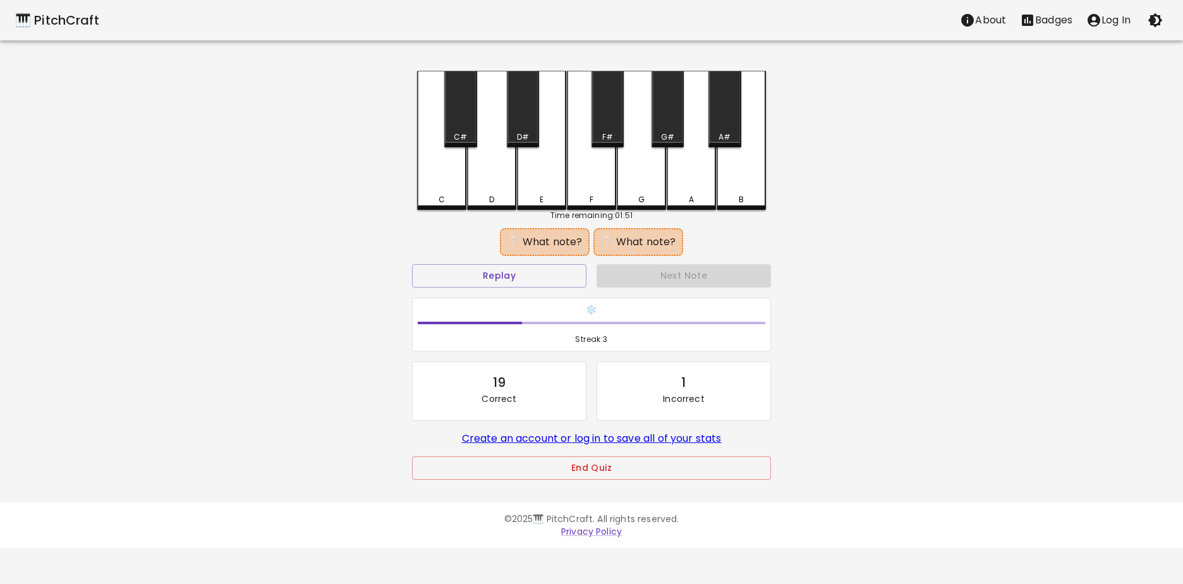
click at [585, 172] on div "F" at bounding box center [591, 140] width 49 height 139
click at [735, 172] on div "B" at bounding box center [741, 140] width 49 height 139
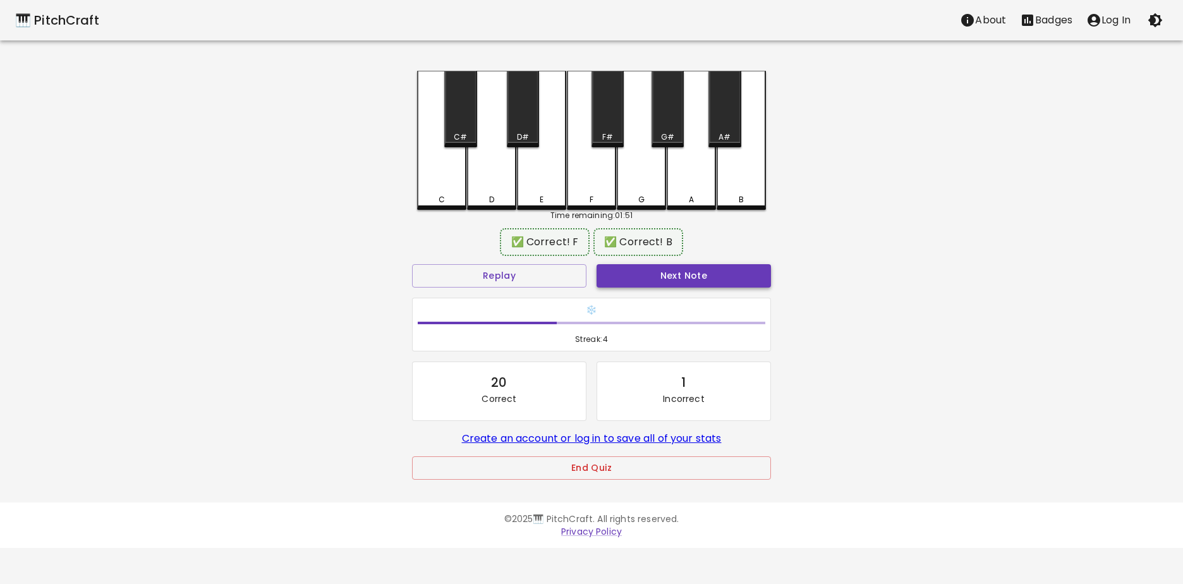
click at [684, 279] on button "Next Note" at bounding box center [683, 275] width 174 height 23
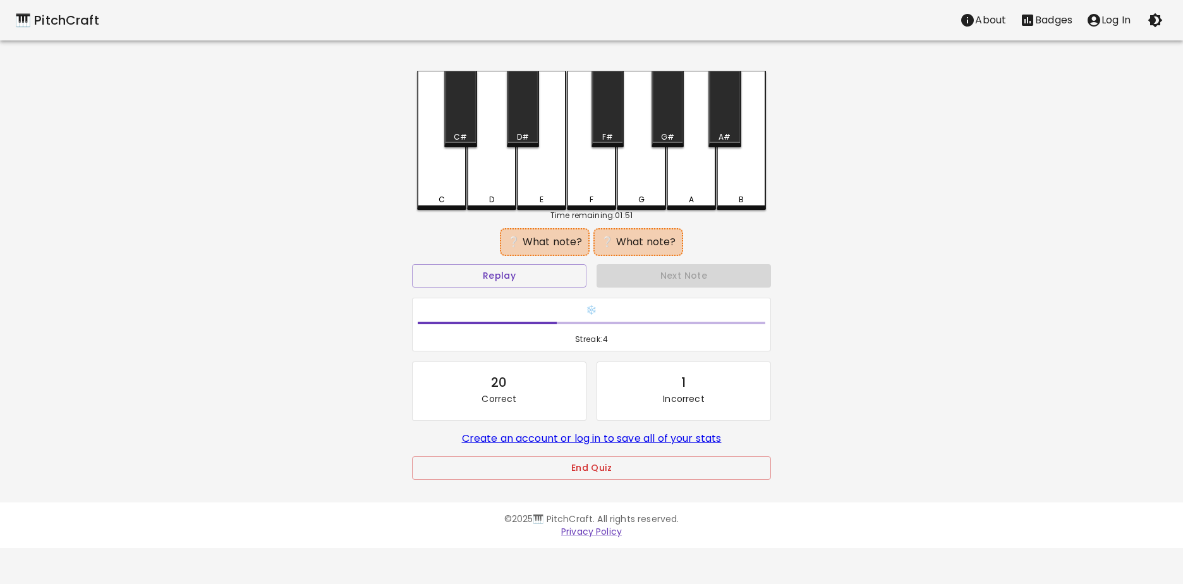
click at [593, 160] on div "F" at bounding box center [591, 140] width 49 height 139
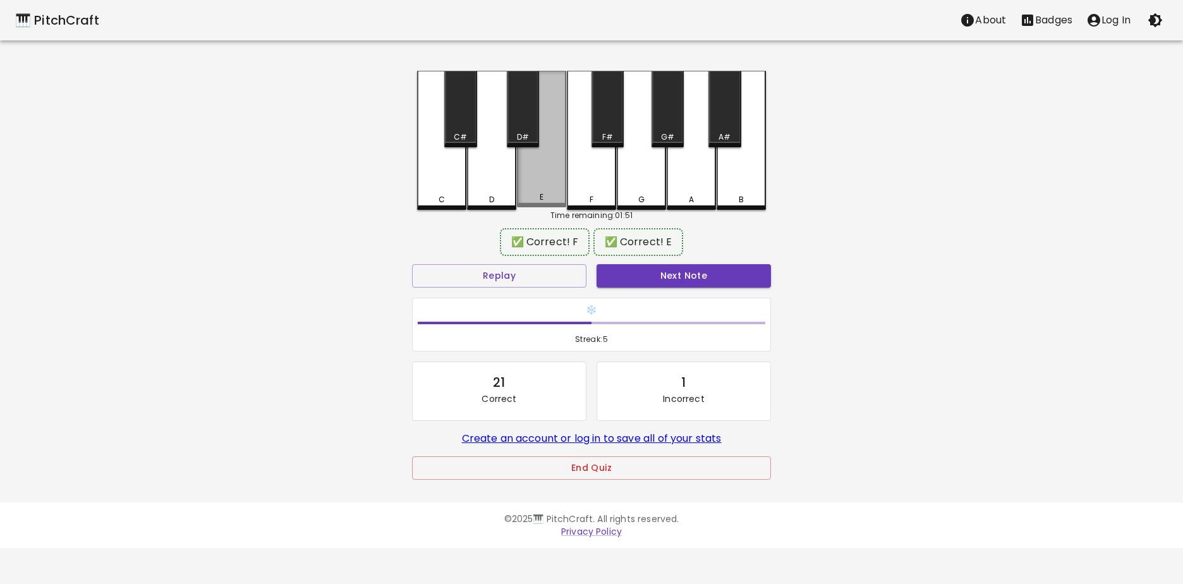
click at [537, 152] on div "E" at bounding box center [541, 139] width 49 height 136
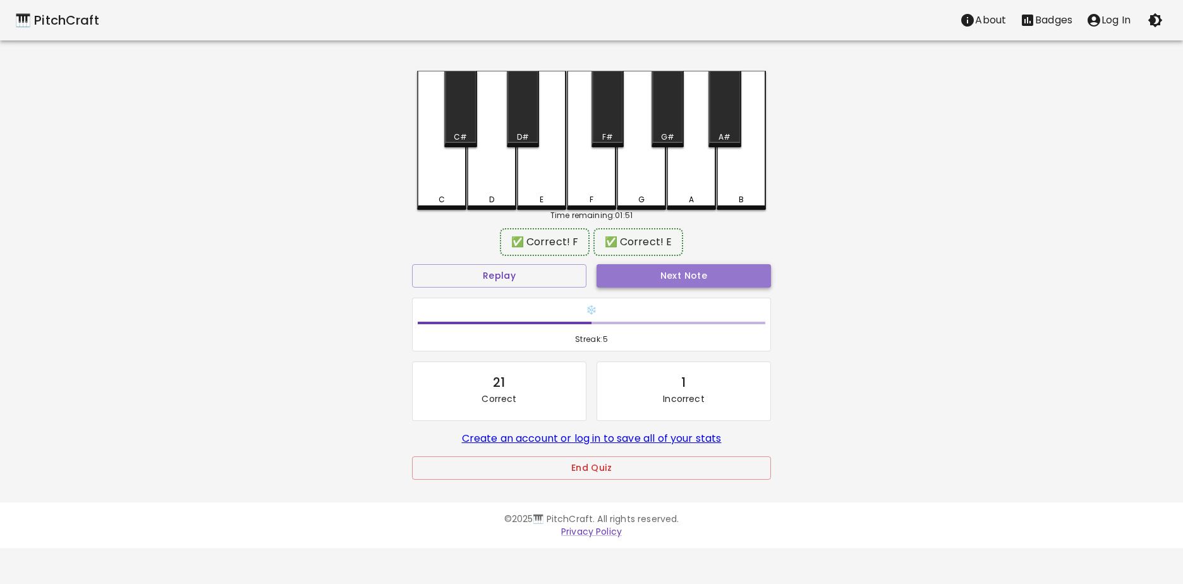
click at [644, 279] on button "Next Note" at bounding box center [683, 275] width 174 height 23
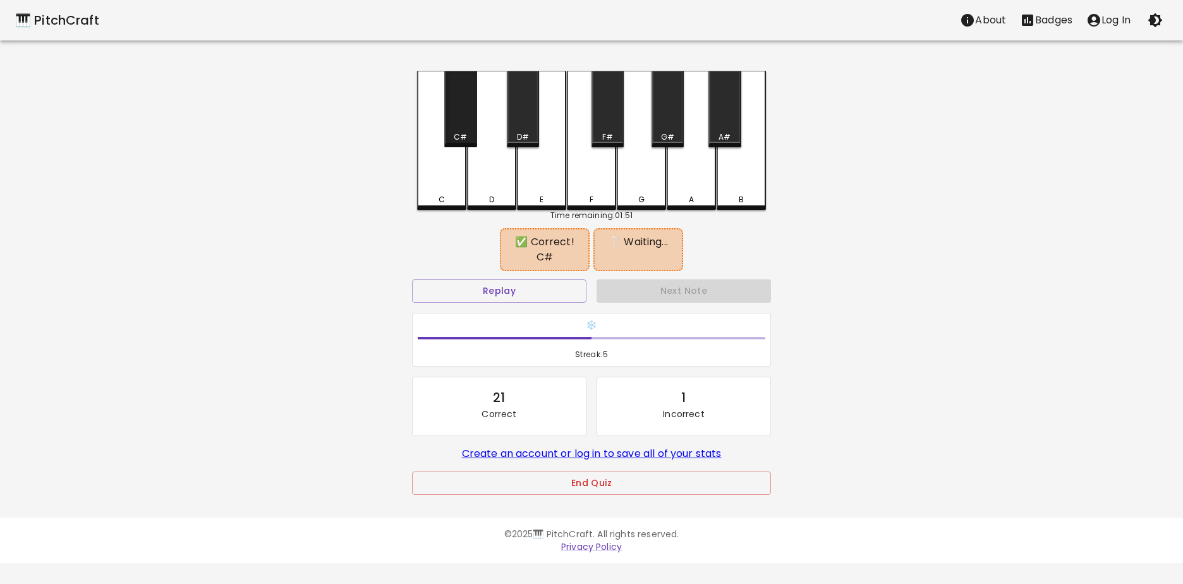
click at [469, 123] on div "C#" at bounding box center [460, 109] width 32 height 76
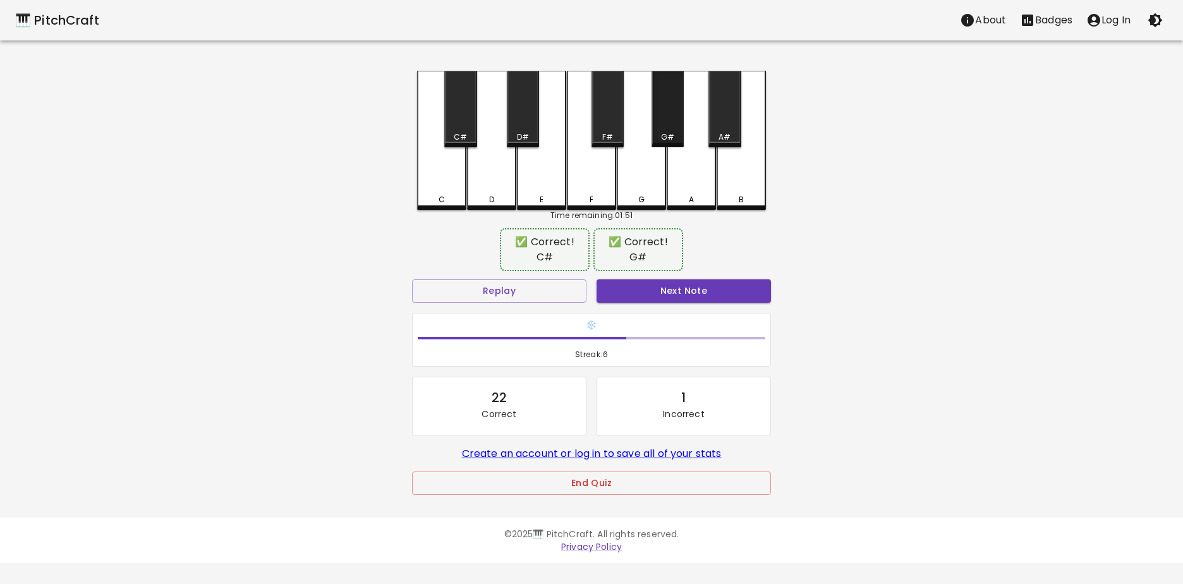
click at [669, 135] on div "G#" at bounding box center [667, 136] width 13 height 11
click at [663, 287] on button "Next Note" at bounding box center [683, 290] width 174 height 23
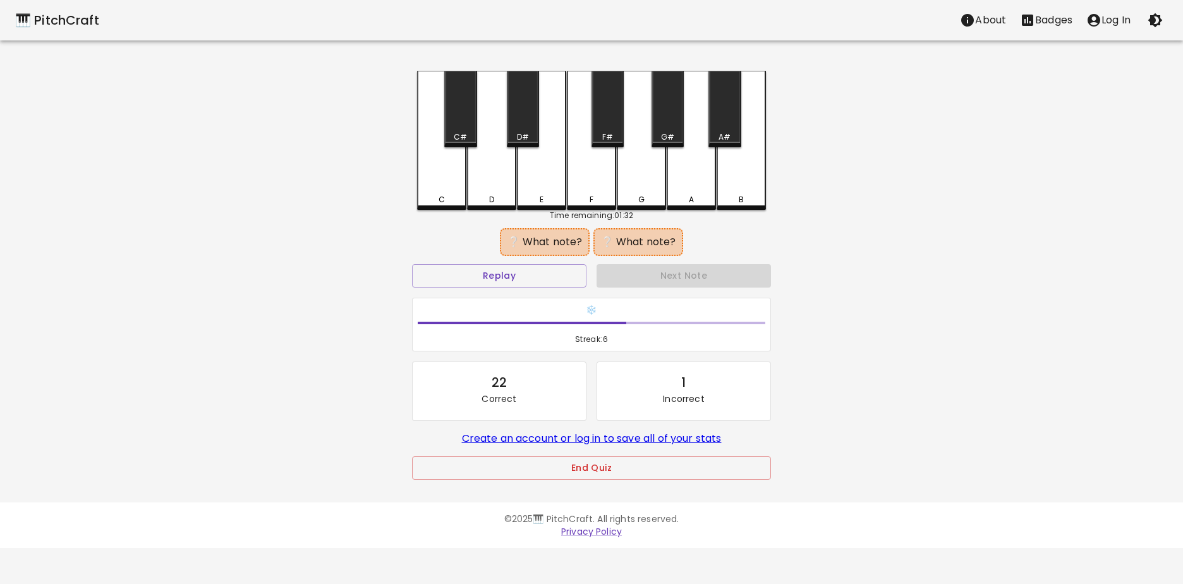
click at [608, 118] on div "F#" at bounding box center [607, 109] width 32 height 76
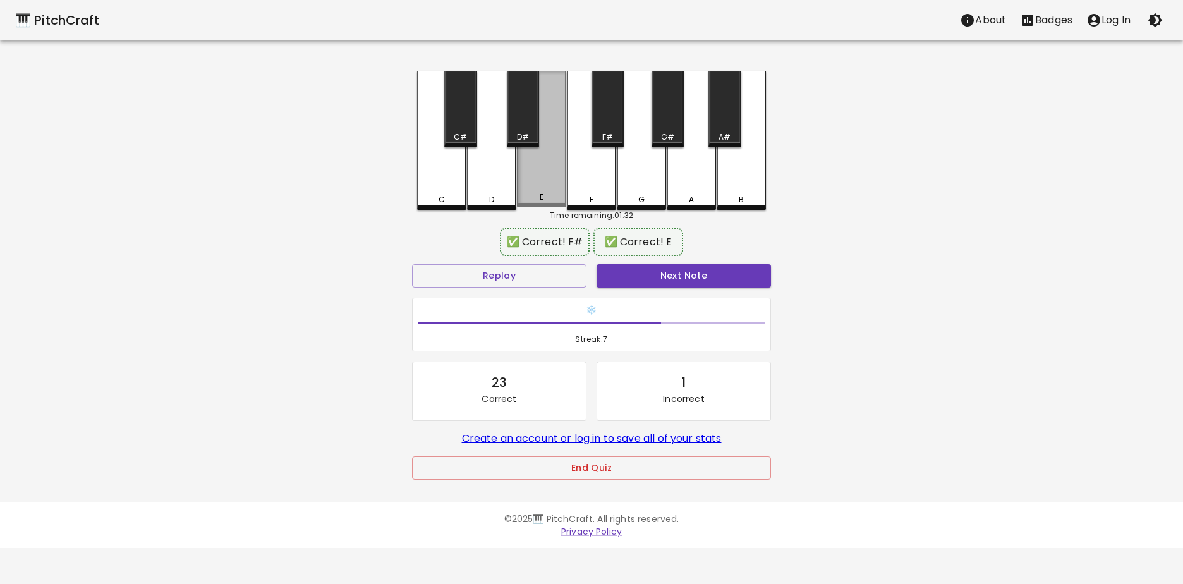
click at [535, 172] on div "E" at bounding box center [541, 139] width 49 height 136
click at [636, 274] on button "Next Note" at bounding box center [683, 275] width 174 height 23
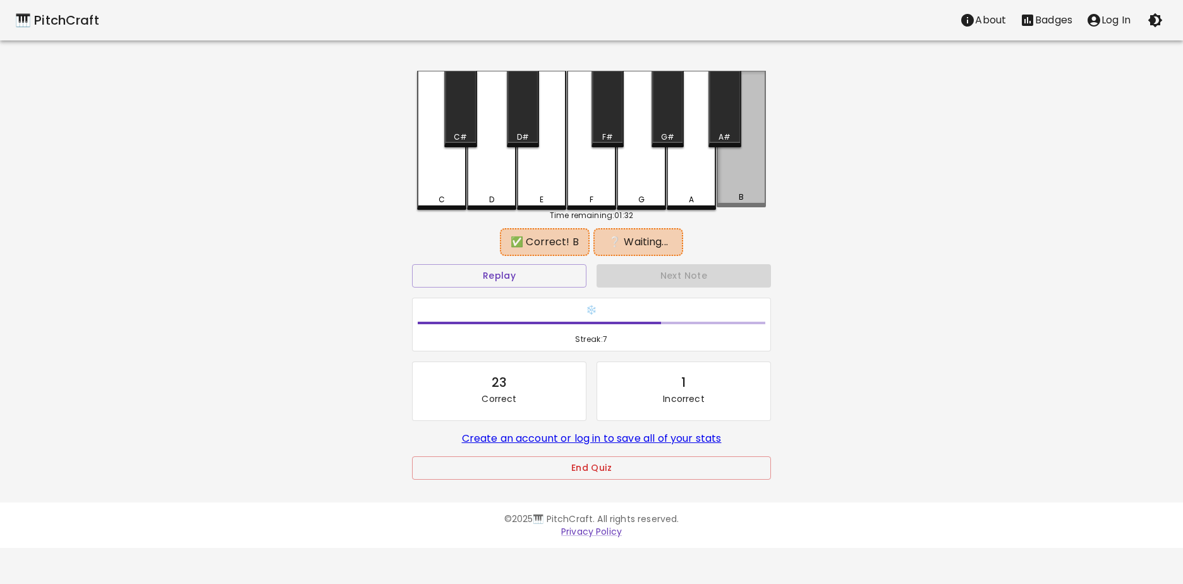
click at [741, 179] on div "B" at bounding box center [741, 139] width 49 height 136
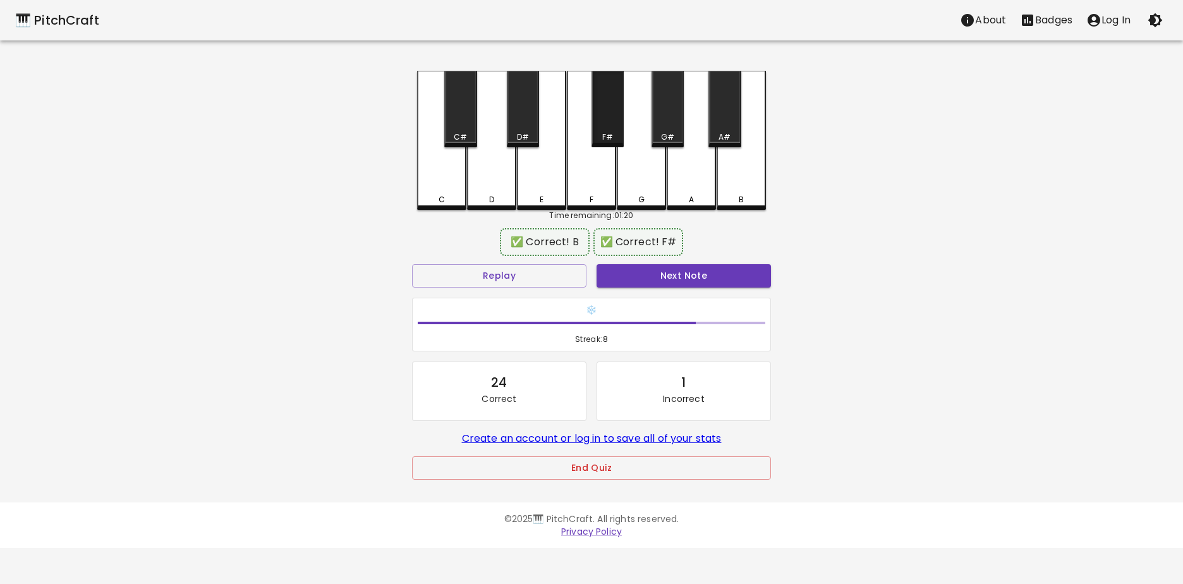
click at [603, 119] on div "F#" at bounding box center [607, 109] width 32 height 76
click at [662, 274] on button "Next Note" at bounding box center [683, 275] width 174 height 23
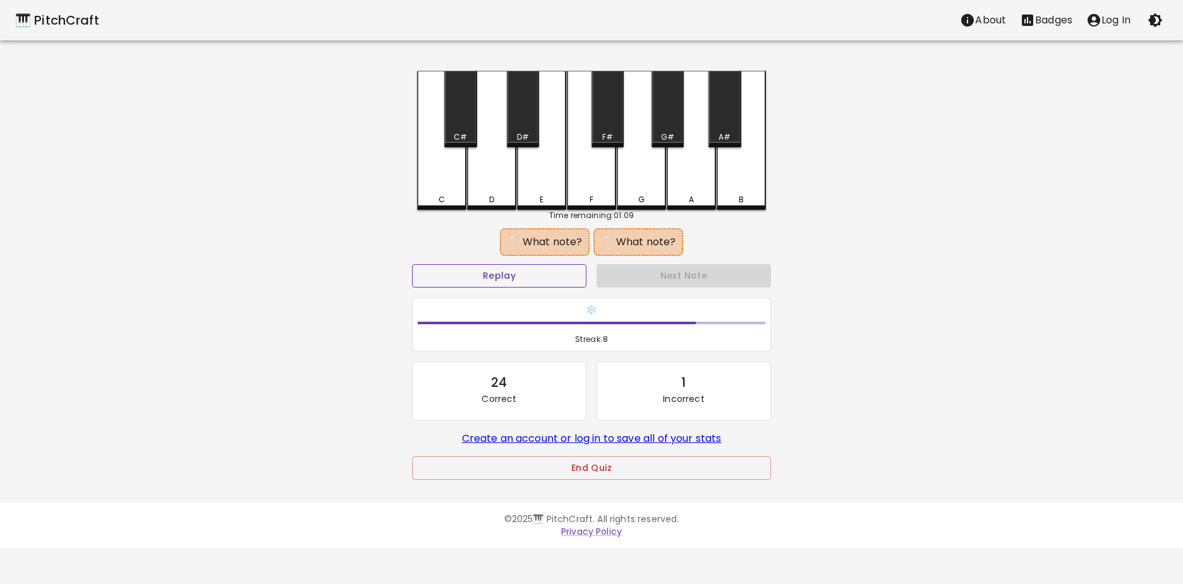
click at [560, 272] on button "Replay" at bounding box center [499, 275] width 174 height 23
click at [542, 182] on div "E" at bounding box center [541, 140] width 49 height 139
click at [660, 133] on div "G#" at bounding box center [668, 136] width 30 height 11
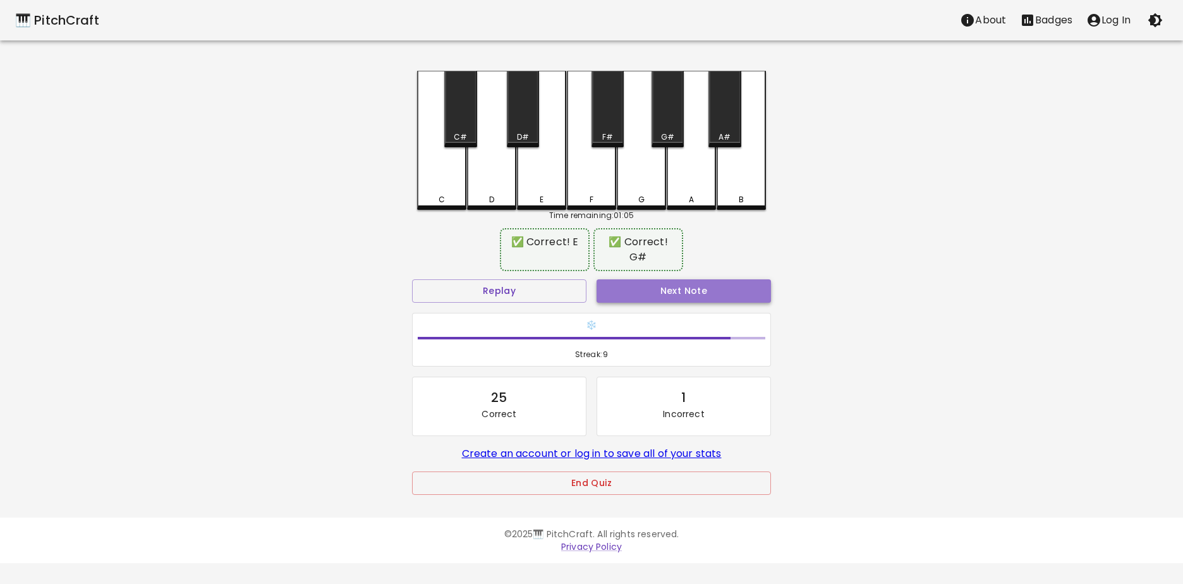
click at [660, 287] on button "Next Note" at bounding box center [683, 290] width 174 height 23
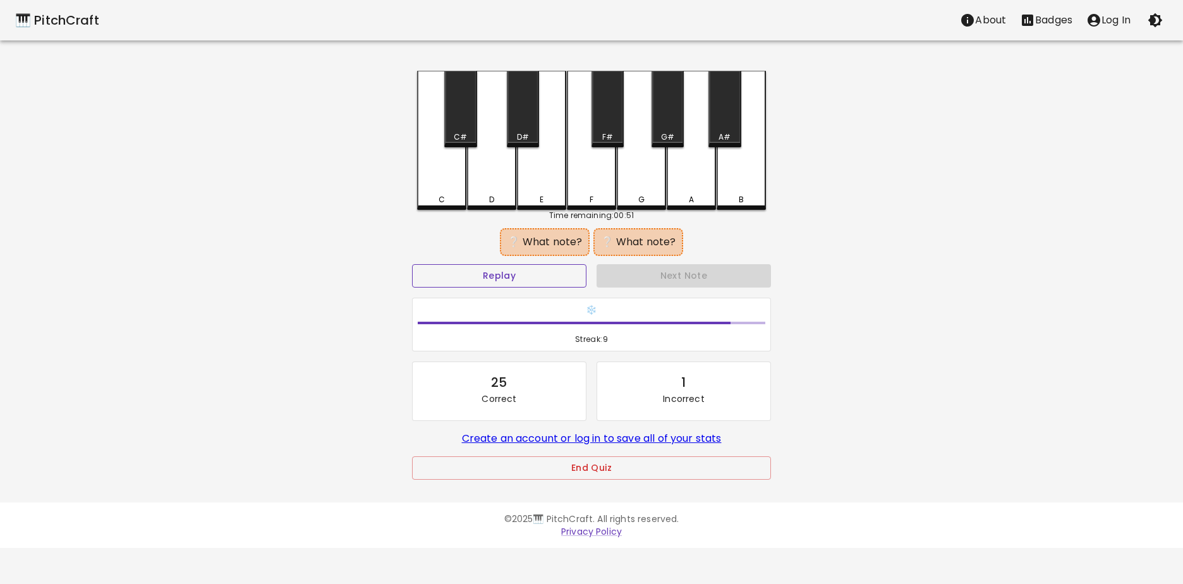
click at [540, 279] on button "Replay" at bounding box center [499, 275] width 174 height 23
click at [693, 178] on div "A" at bounding box center [691, 139] width 49 height 136
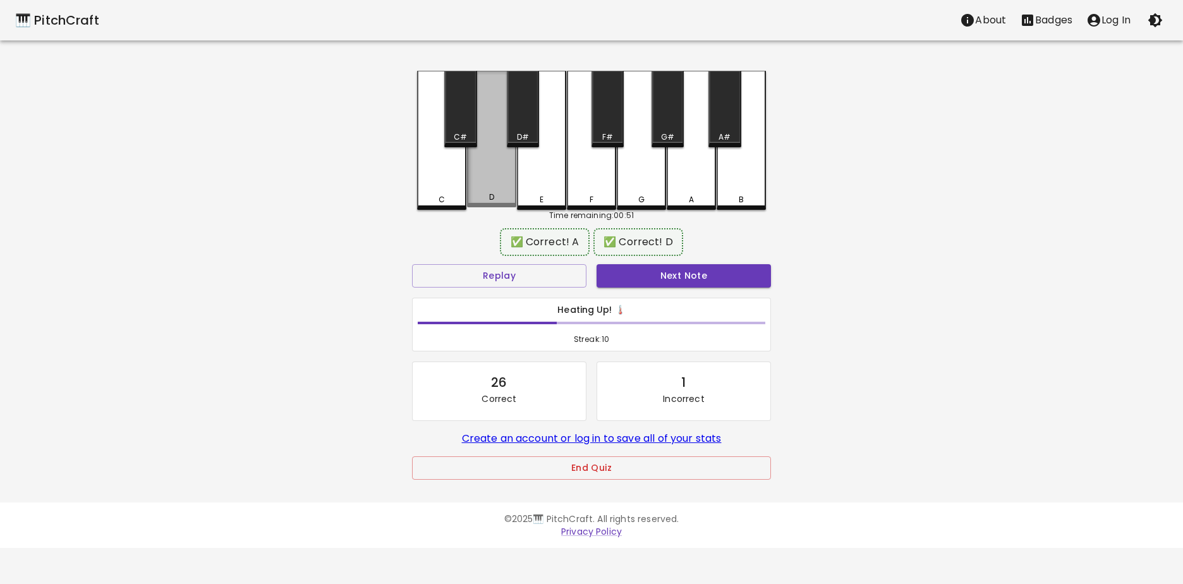
click at [508, 176] on div "D" at bounding box center [491, 139] width 49 height 136
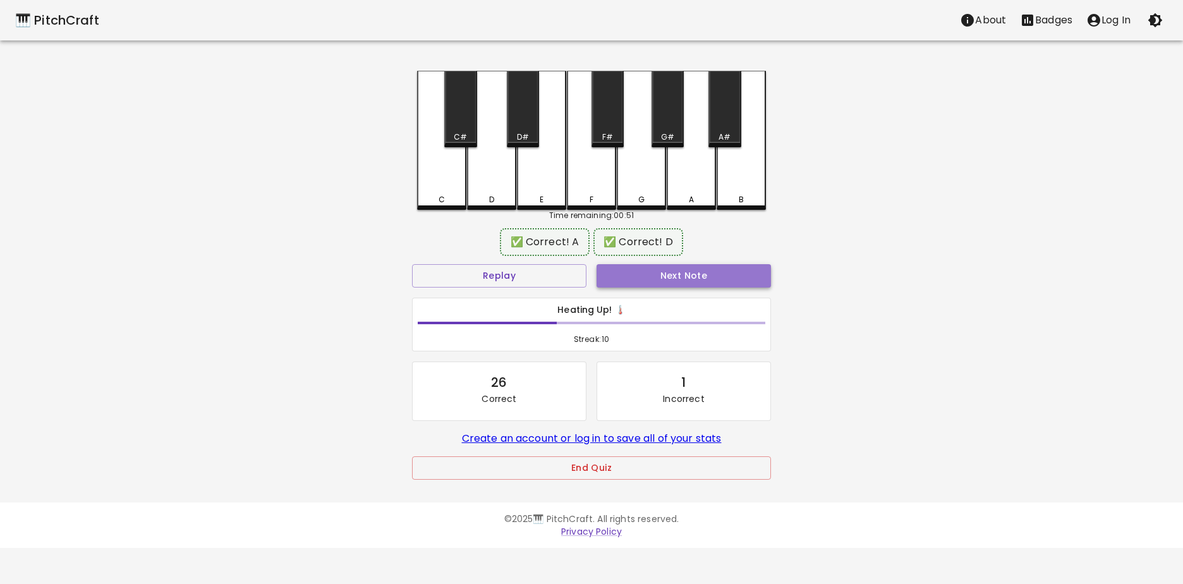
click at [651, 272] on button "Next Note" at bounding box center [683, 275] width 174 height 23
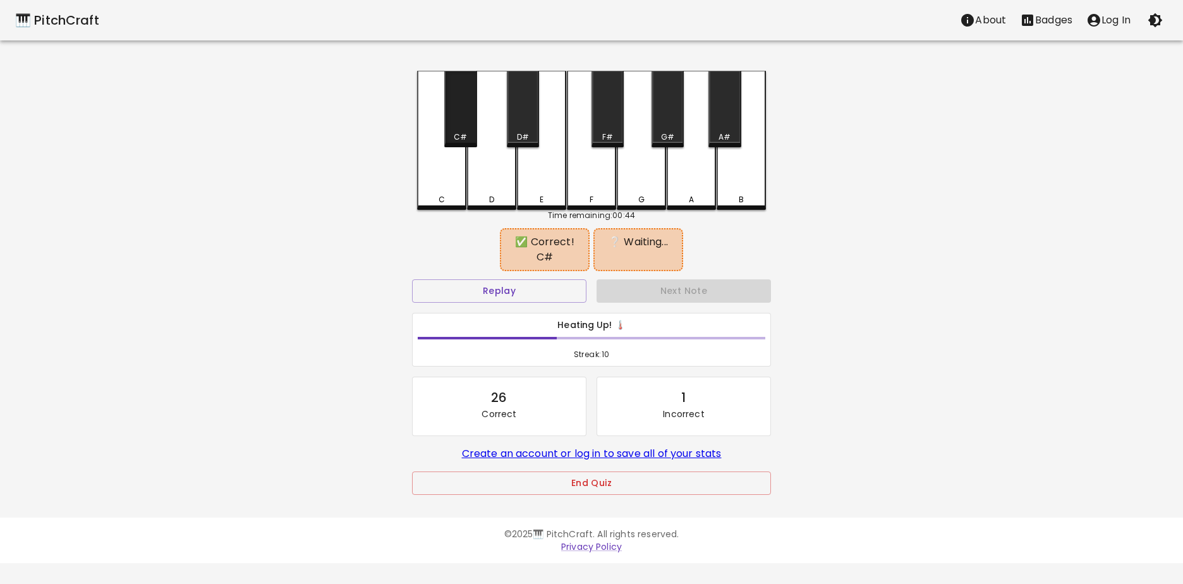
click at [464, 120] on div "C#" at bounding box center [460, 109] width 32 height 76
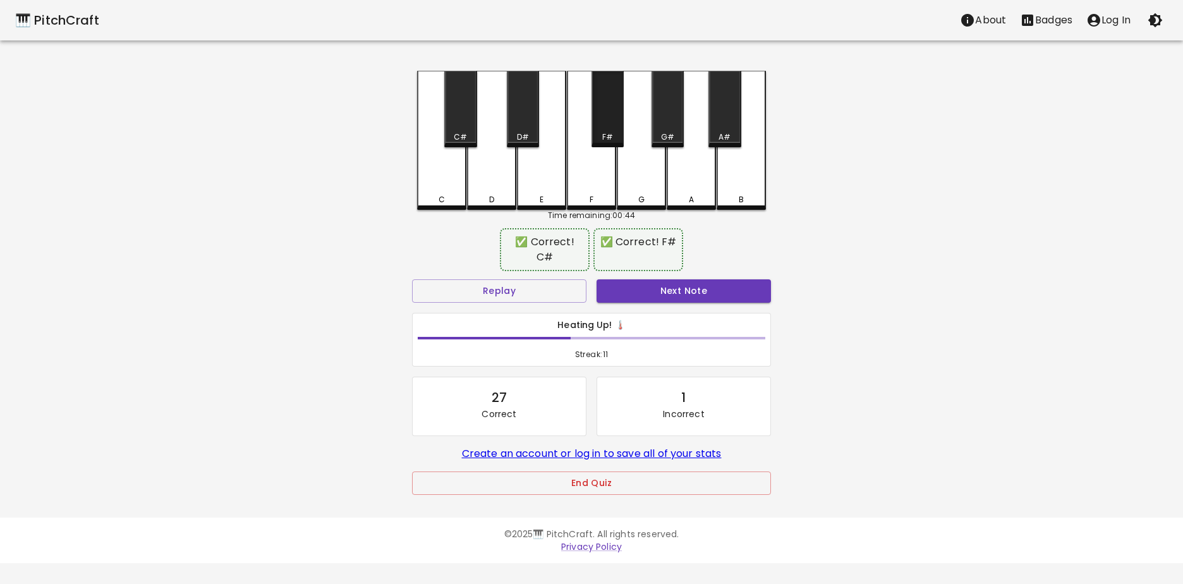
click at [612, 140] on div "F#" at bounding box center [607, 136] width 11 height 11
click at [660, 287] on button "Next Note" at bounding box center [683, 290] width 174 height 23
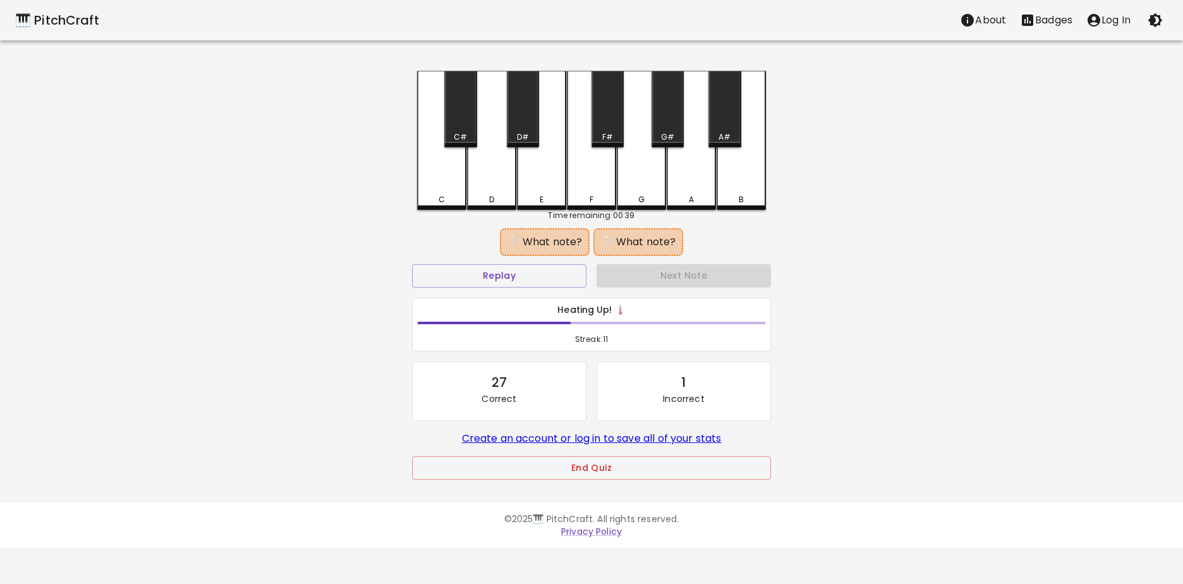
click at [490, 174] on div "D" at bounding box center [491, 140] width 49 height 139
click at [737, 178] on div "B" at bounding box center [741, 140] width 49 height 139
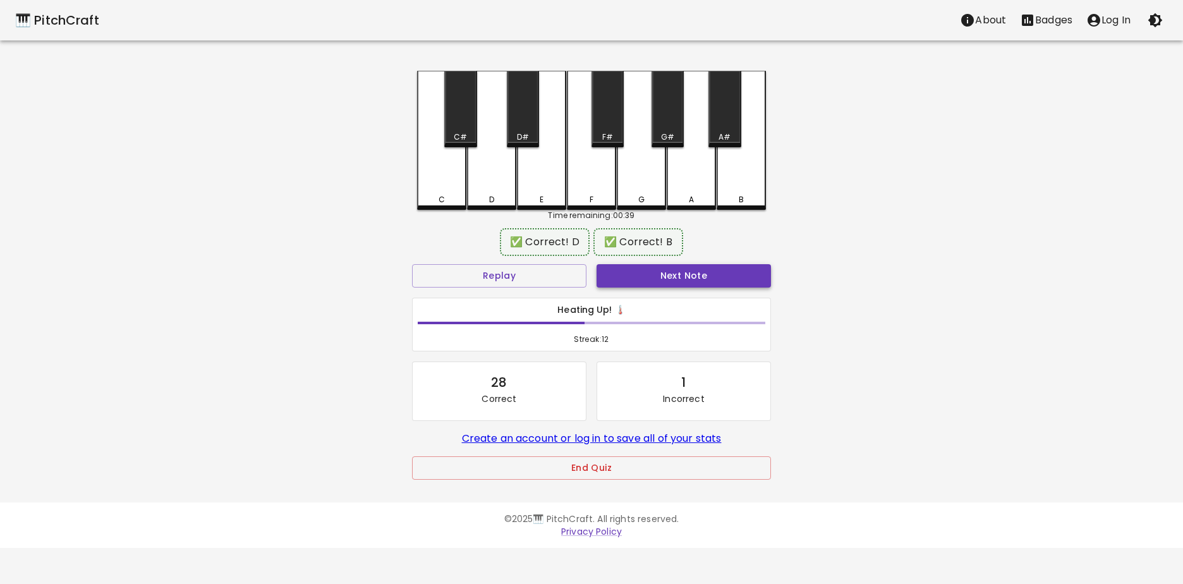
click at [686, 278] on button "Next Note" at bounding box center [683, 275] width 174 height 23
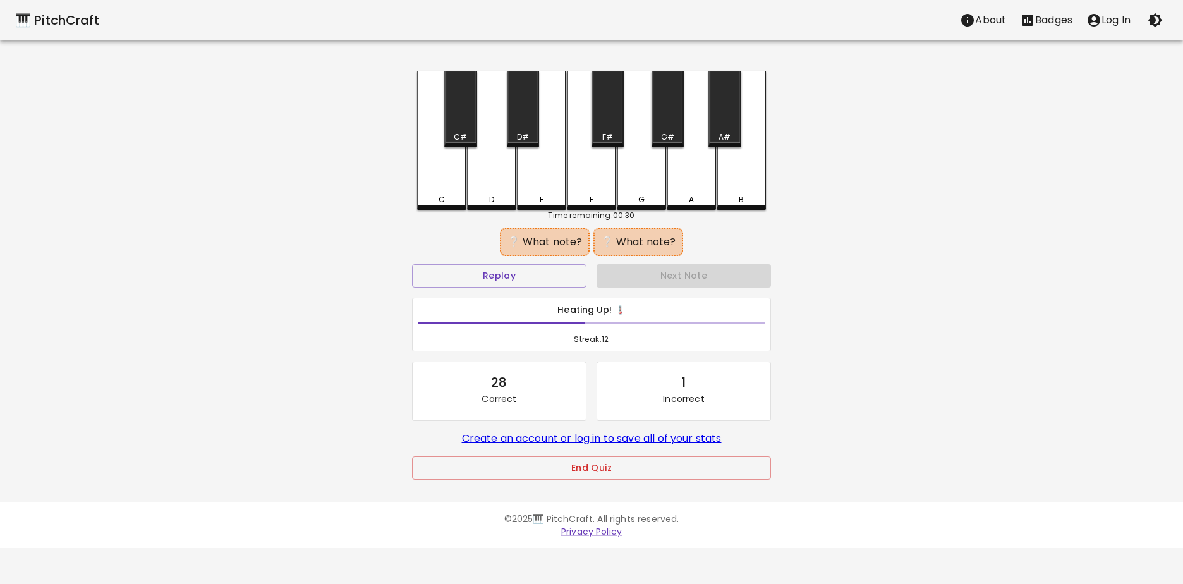
click at [521, 124] on div "D#" at bounding box center [523, 109] width 32 height 76
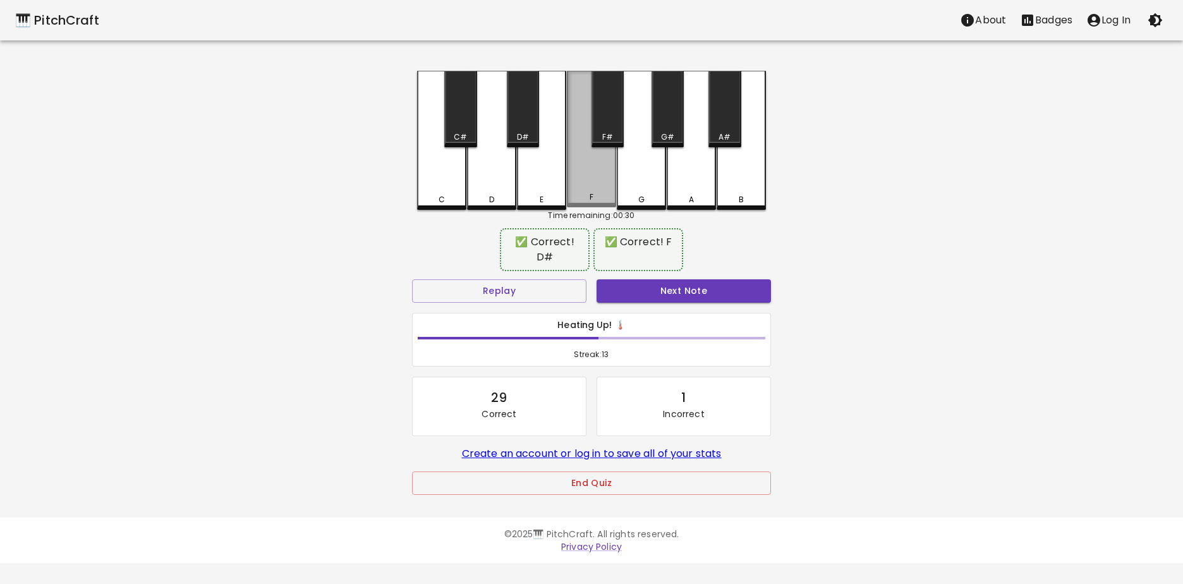
click at [605, 167] on div "F" at bounding box center [591, 139] width 49 height 136
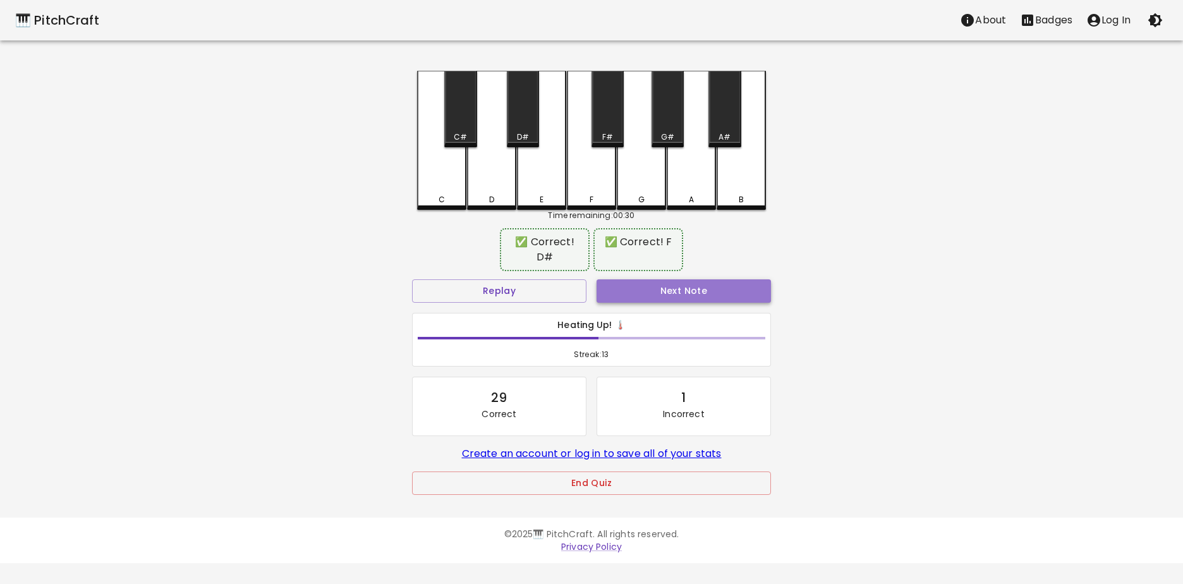
click at [639, 279] on button "Next Note" at bounding box center [683, 290] width 174 height 23
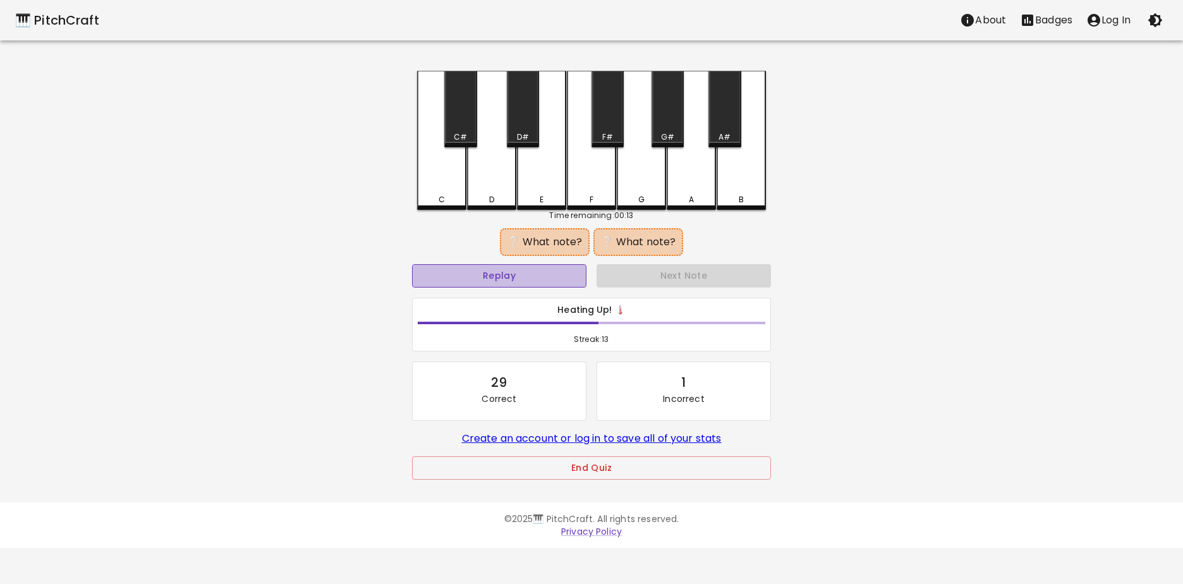
click at [532, 275] on button "Replay" at bounding box center [499, 275] width 174 height 23
click at [746, 171] on div "B" at bounding box center [741, 140] width 49 height 139
click at [725, 124] on div "A#" at bounding box center [724, 109] width 32 height 76
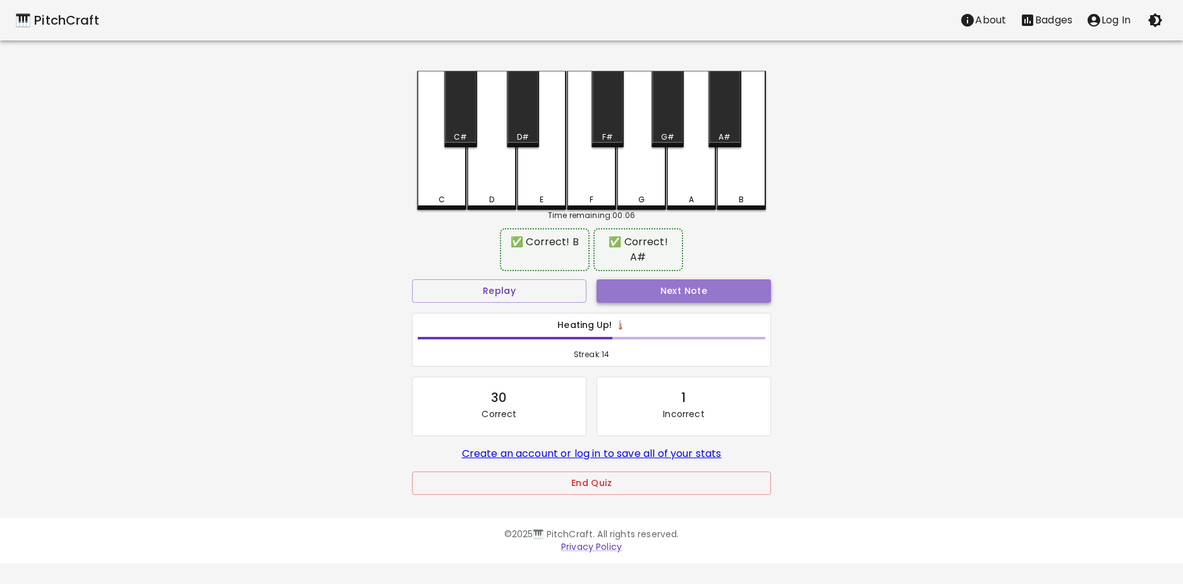
click at [697, 279] on button "Next Note" at bounding box center [683, 290] width 174 height 23
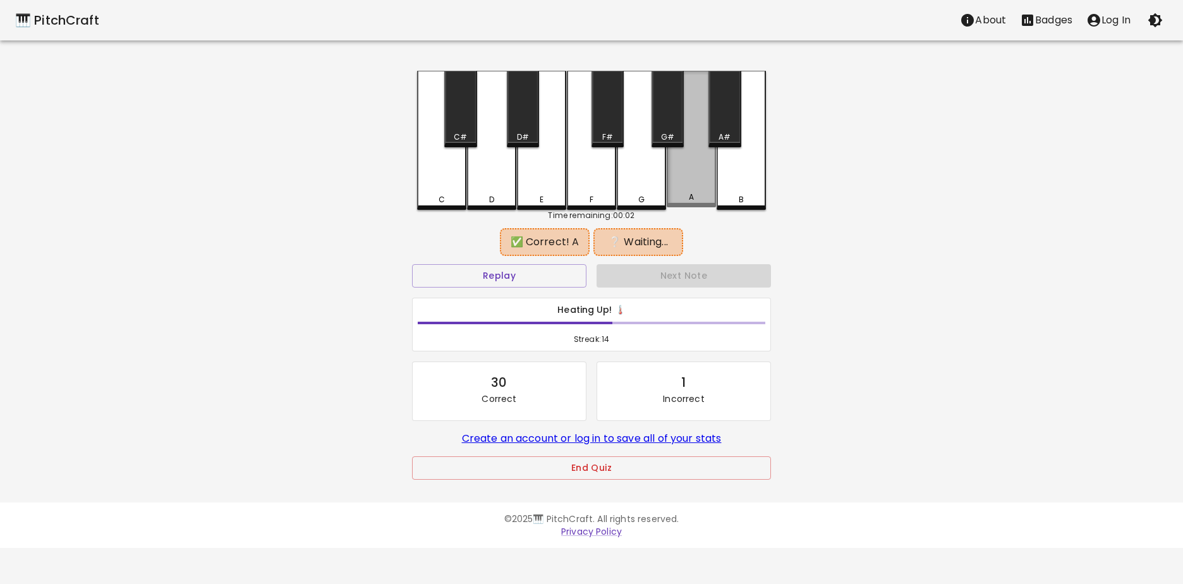
click at [696, 186] on div "A" at bounding box center [691, 139] width 49 height 136
click at [527, 128] on div "D#" at bounding box center [523, 109] width 32 height 76
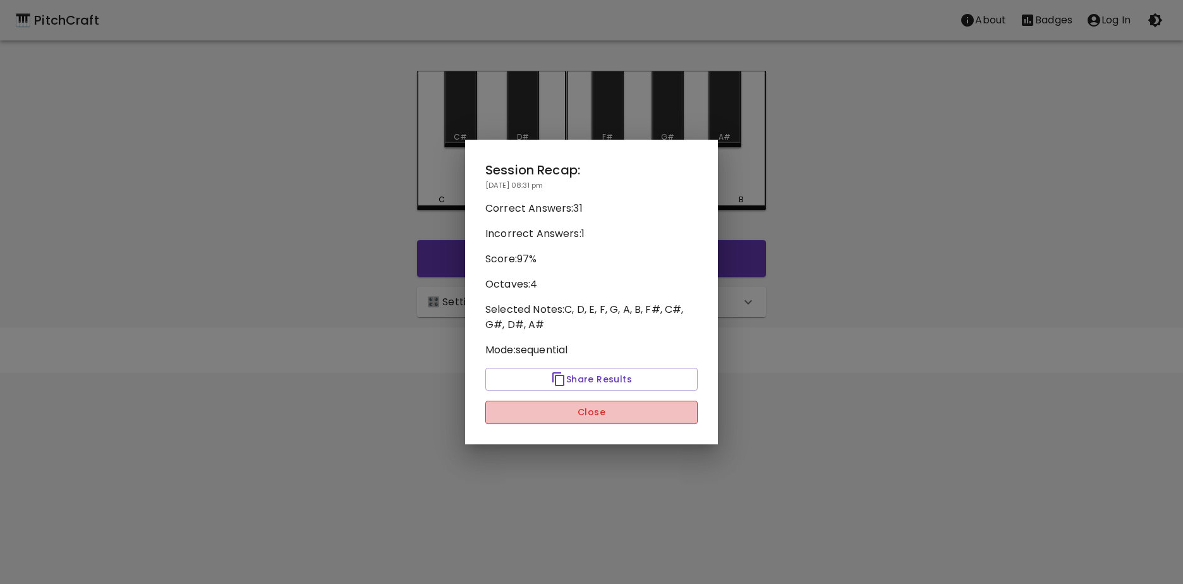
click at [622, 411] on button "Close" at bounding box center [591, 412] width 212 height 23
